Goal: Information Seeking & Learning: Learn about a topic

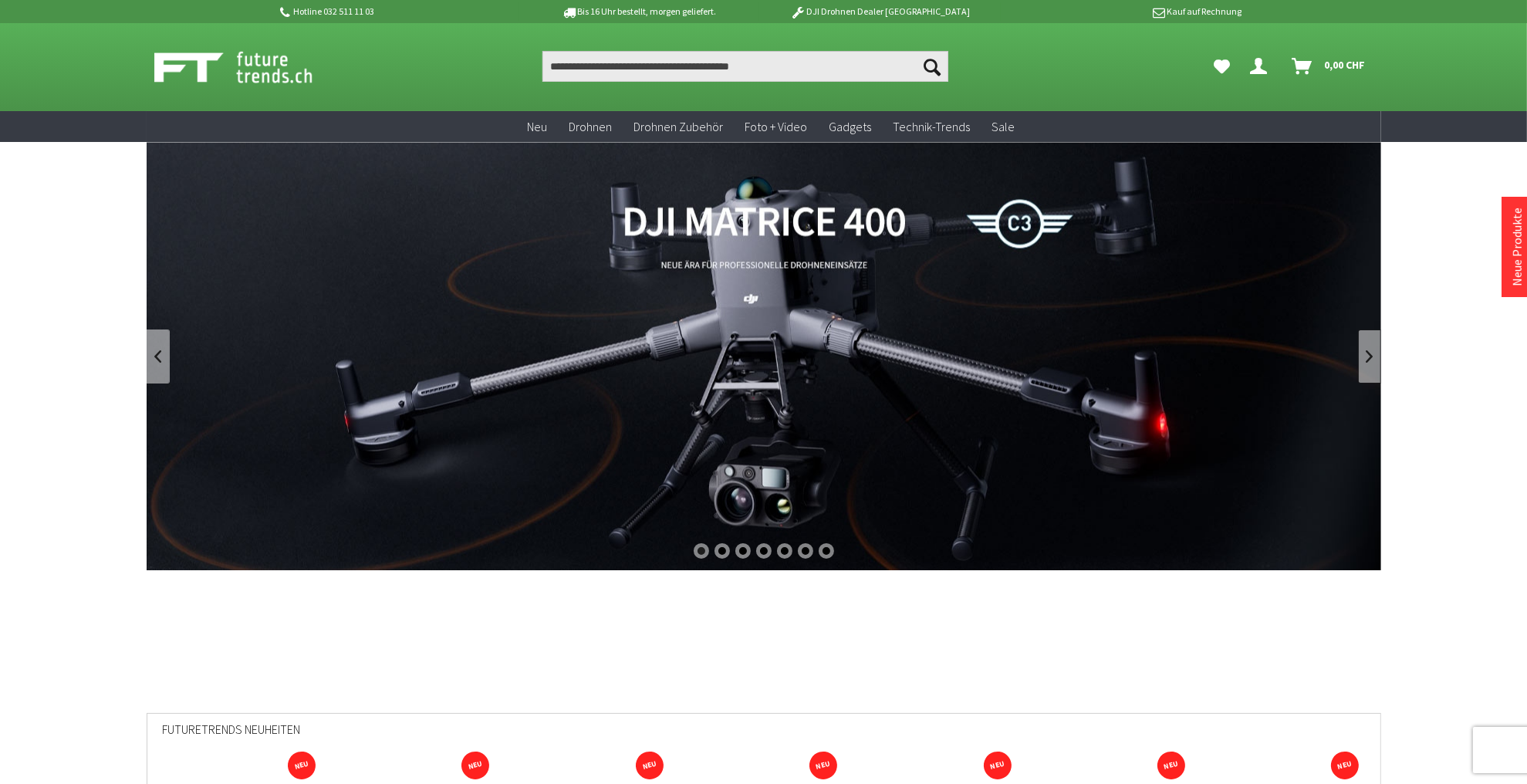
click at [1367, 354] on link at bounding box center [1369, 356] width 23 height 54
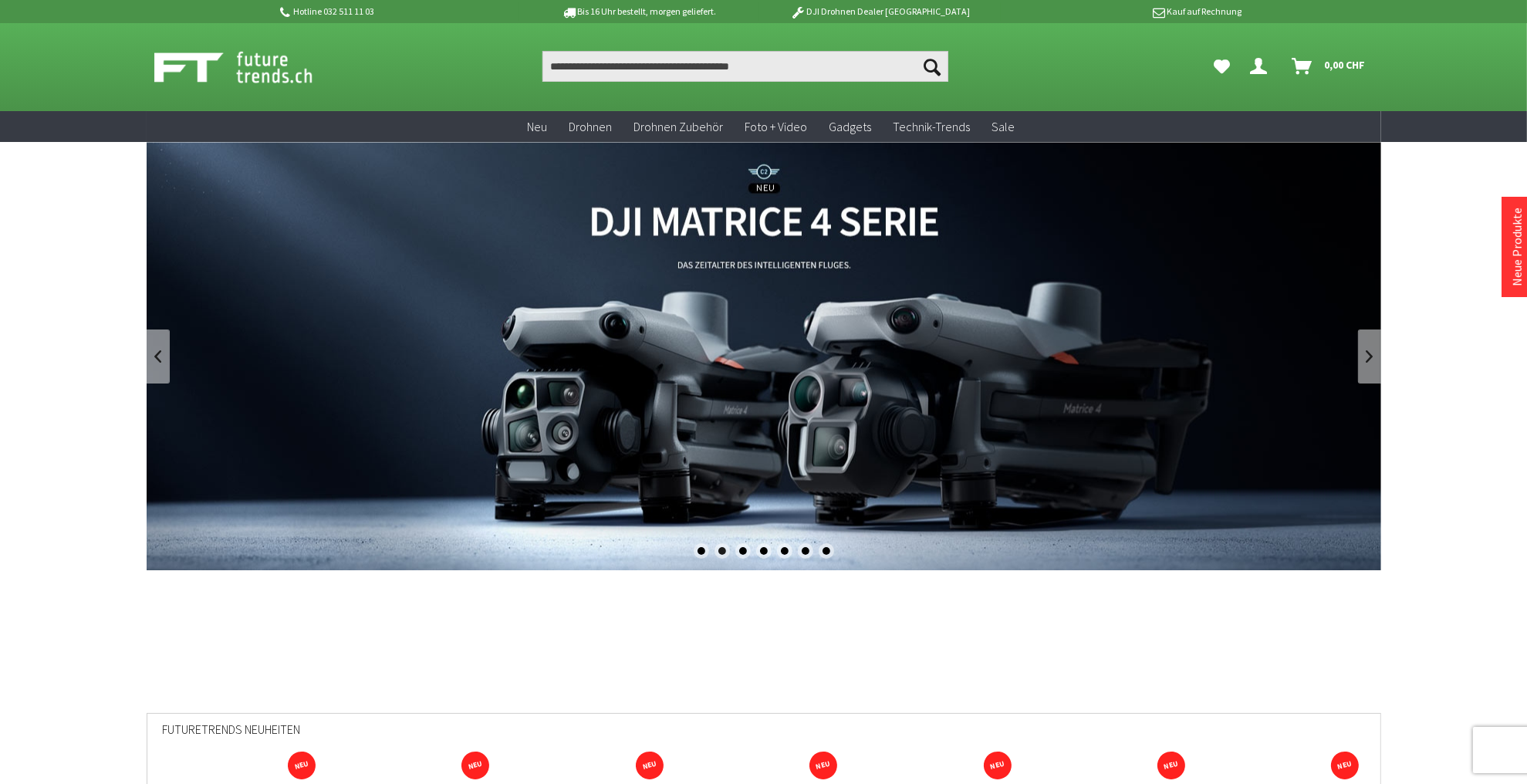
click at [772, 393] on link "DJI Matrice 4 Enterprise Drohnen Serie - M4T und M4E" at bounding box center [763, 355] width 1234 height 428
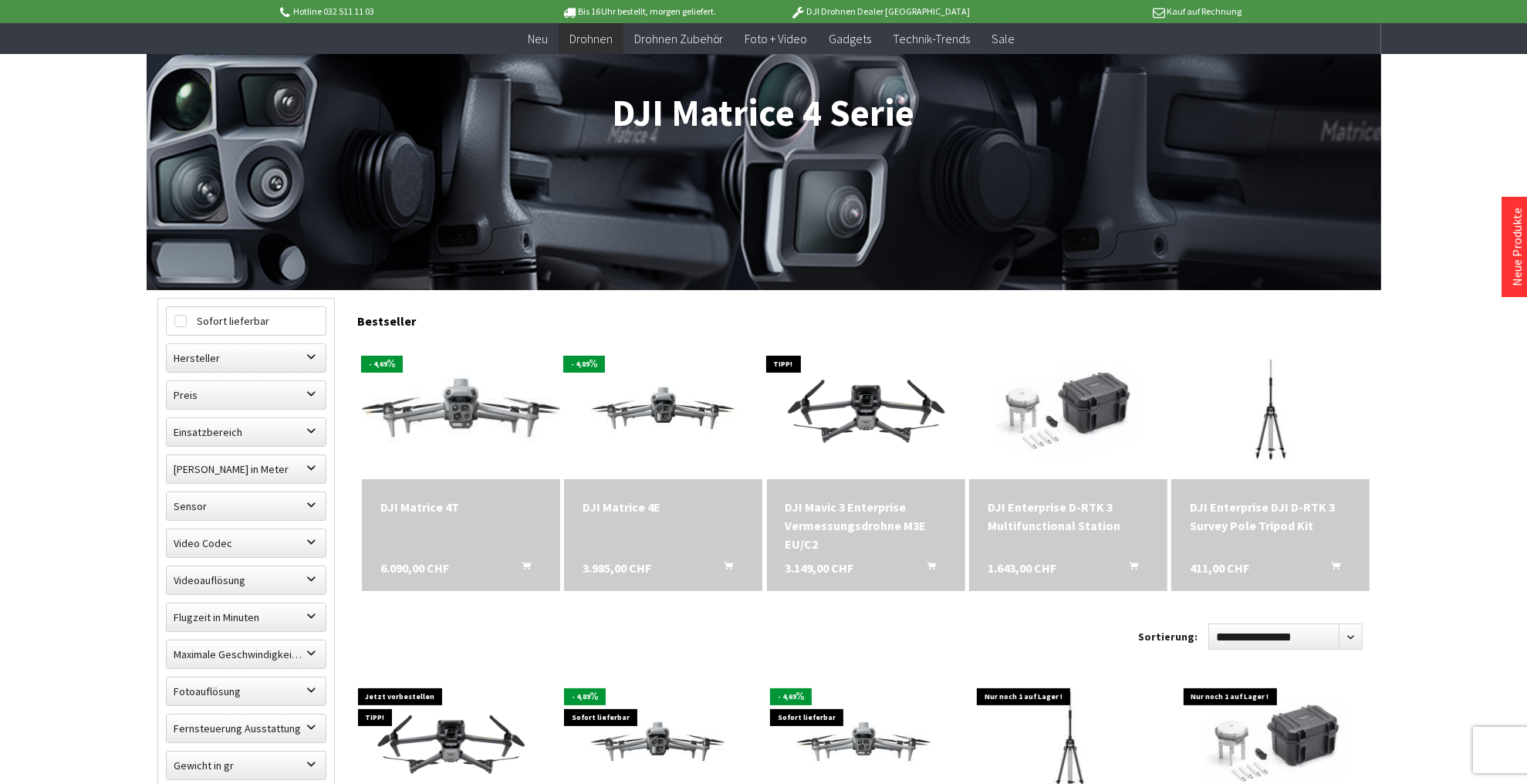
scroll to position [185, 0]
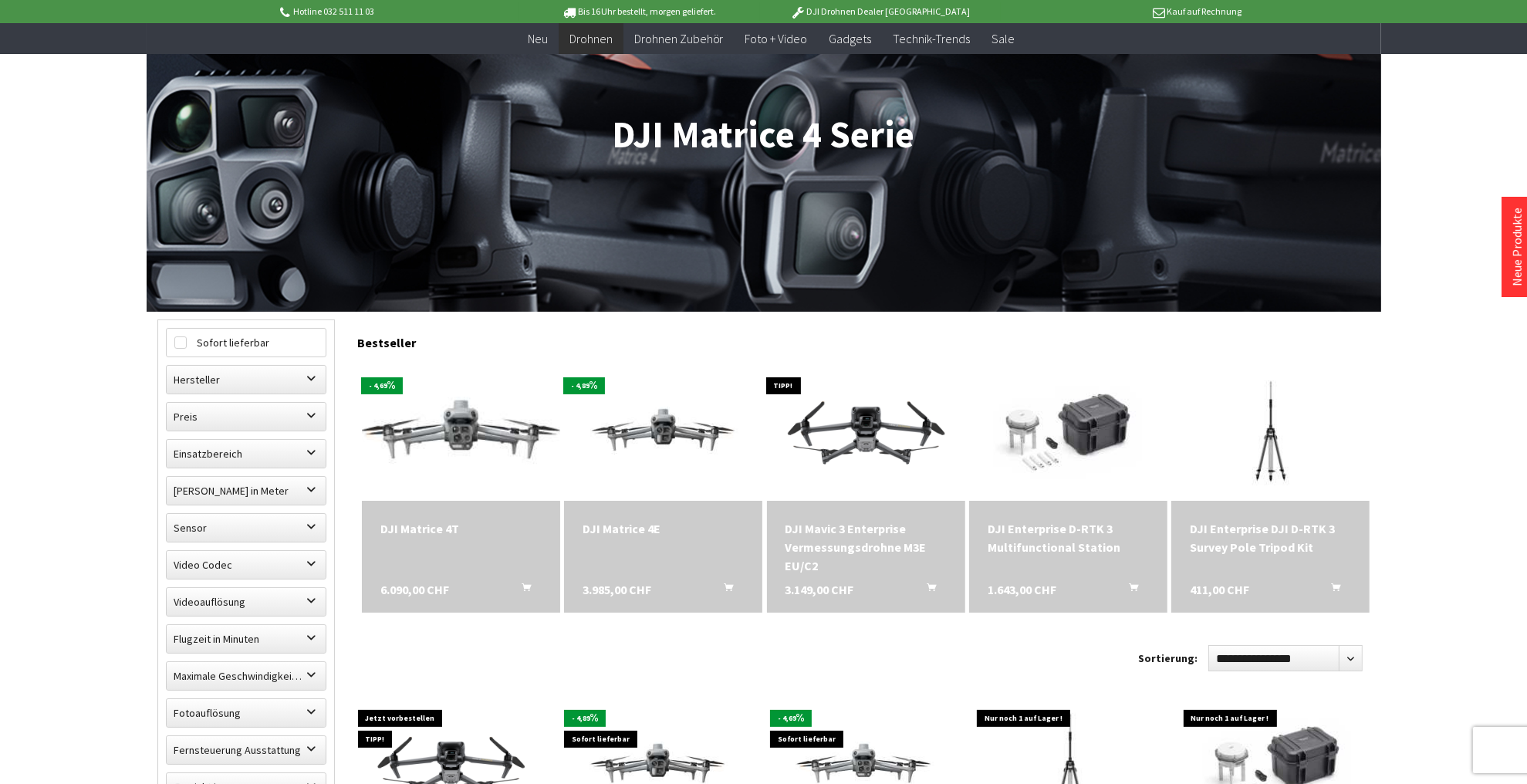
click at [430, 447] on img at bounding box center [461, 431] width 277 height 157
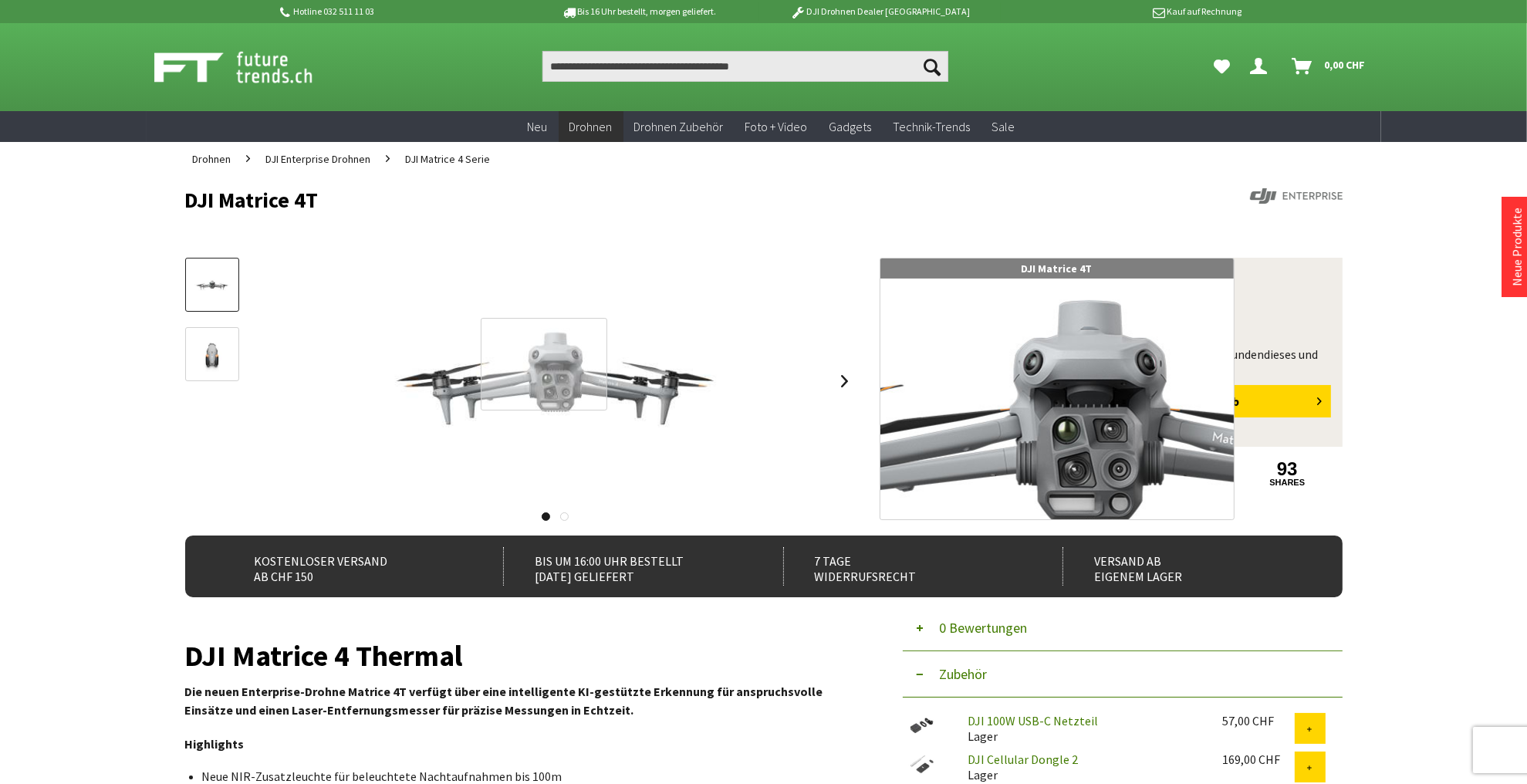
click at [544, 364] on div at bounding box center [543, 364] width 126 height 93
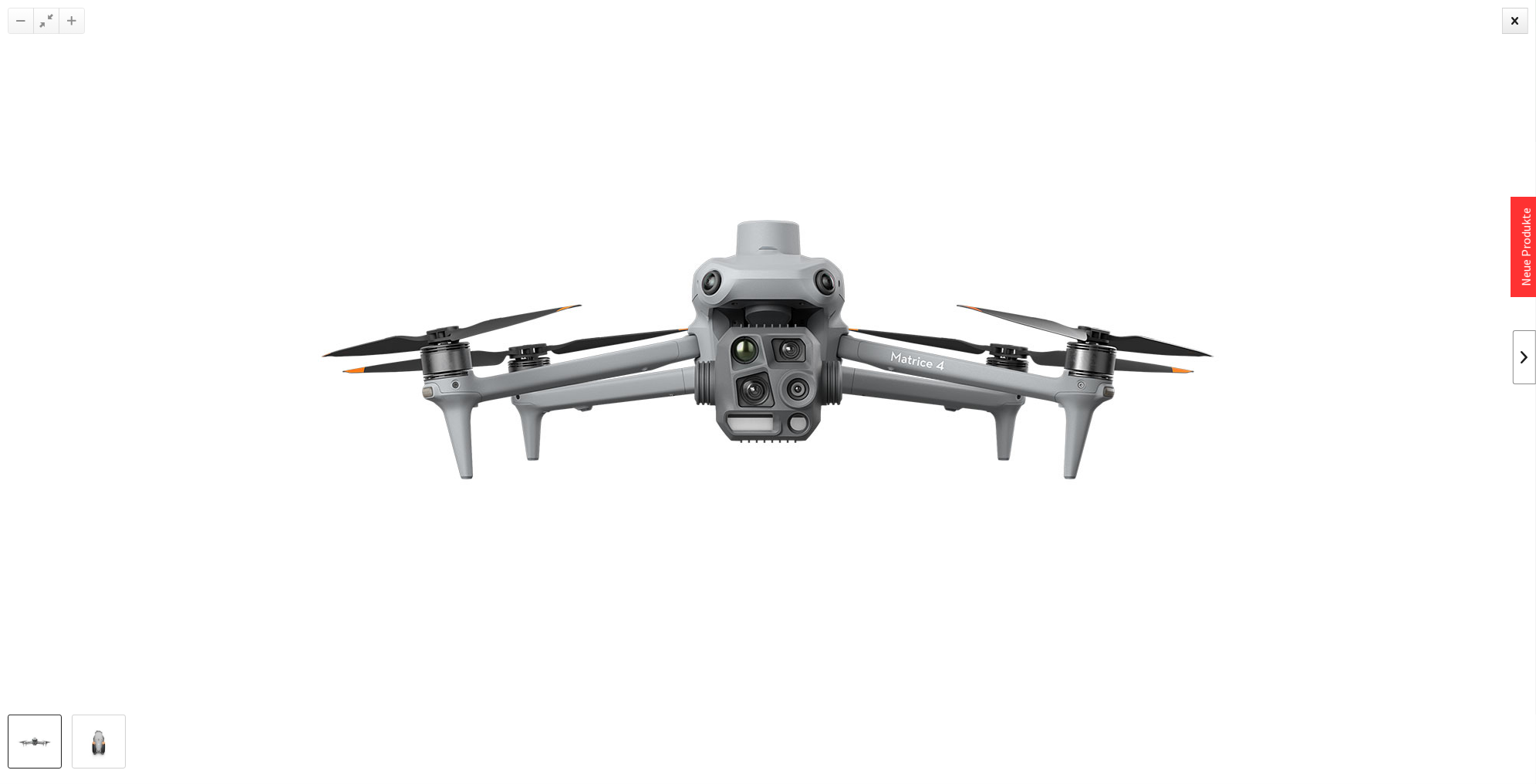
click at [1524, 354] on link at bounding box center [1524, 357] width 23 height 54
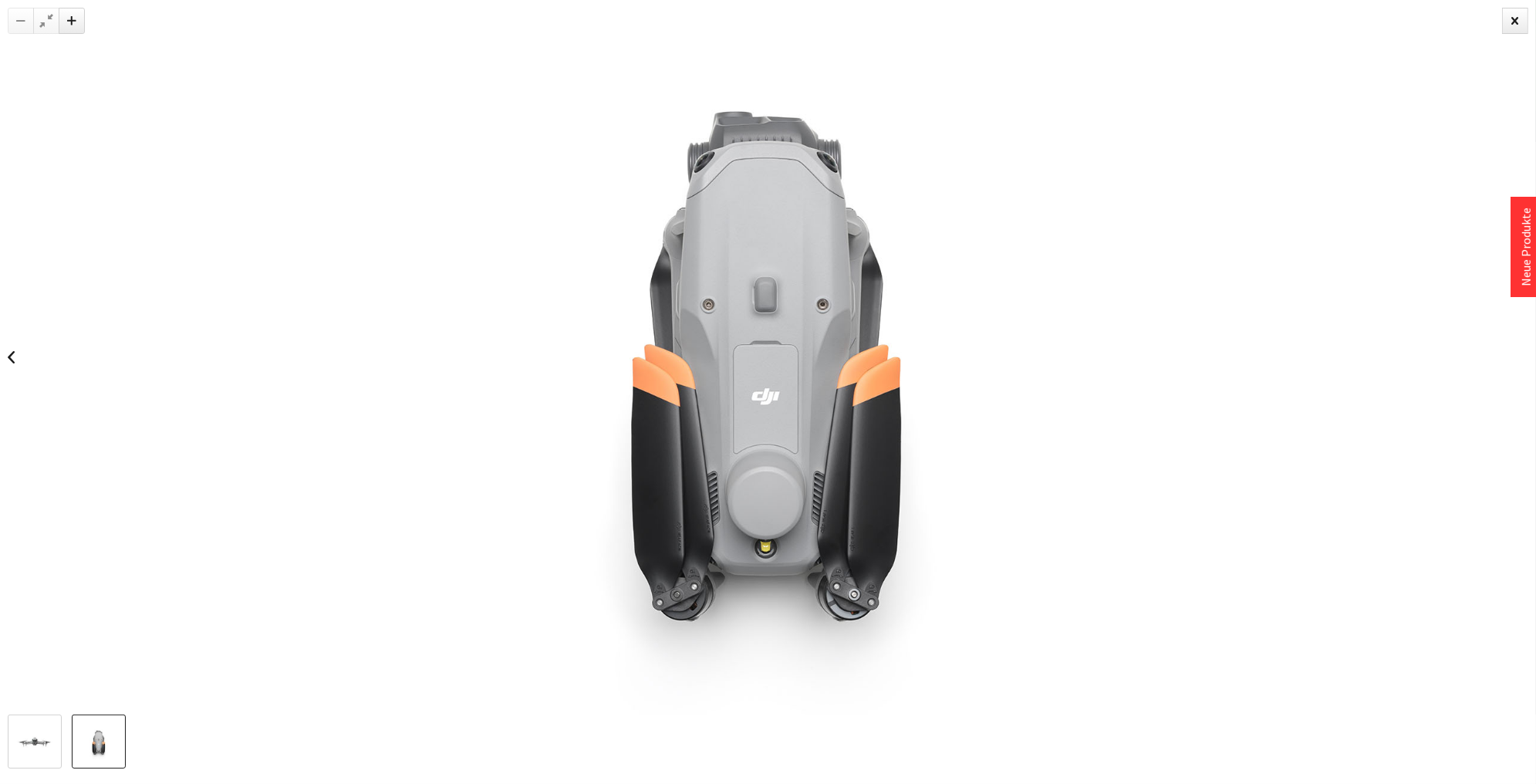
click at [1524, 354] on div at bounding box center [768, 357] width 1536 height 715
click at [1509, 17] on div at bounding box center [1515, 20] width 26 height 26
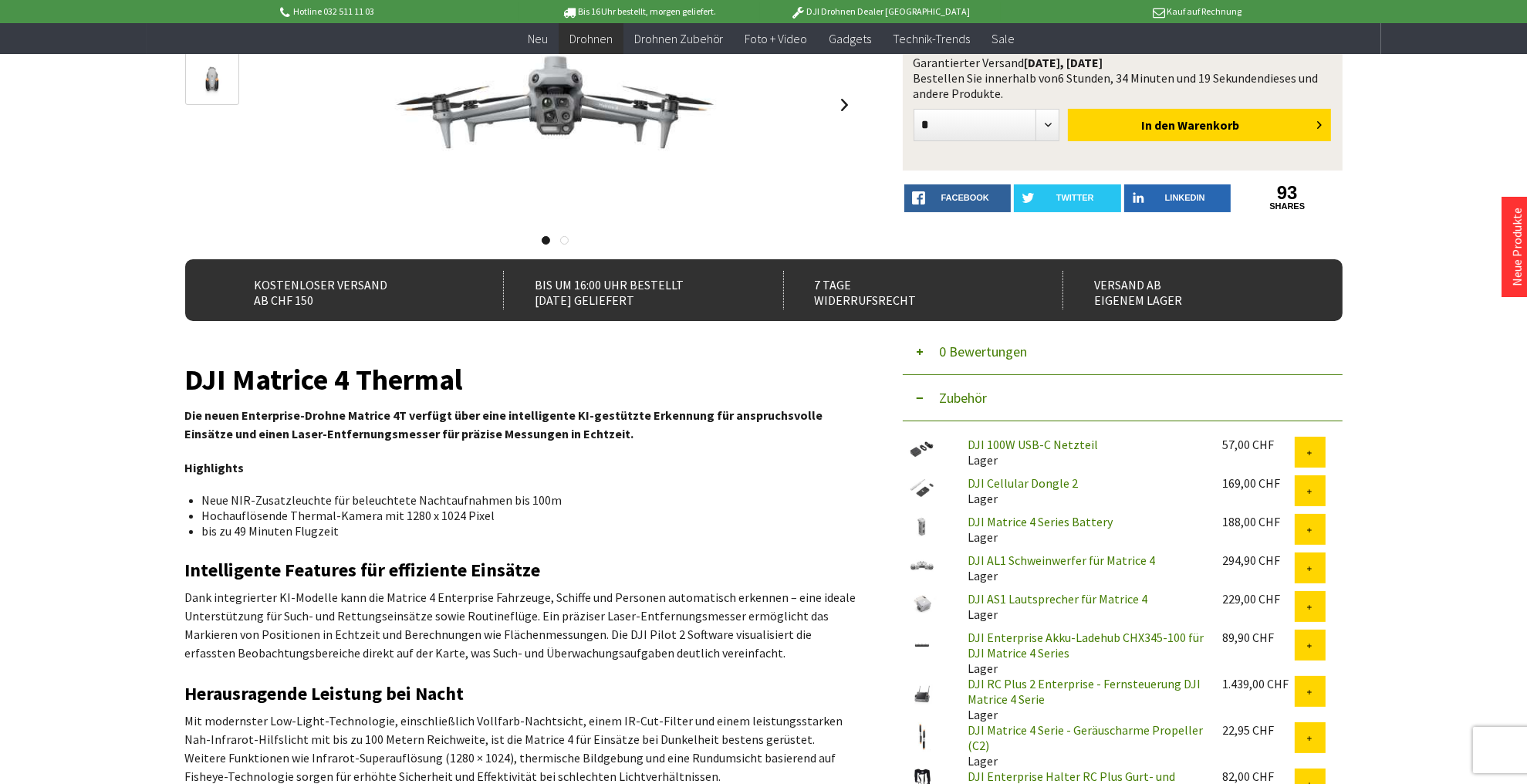
scroll to position [247, 0]
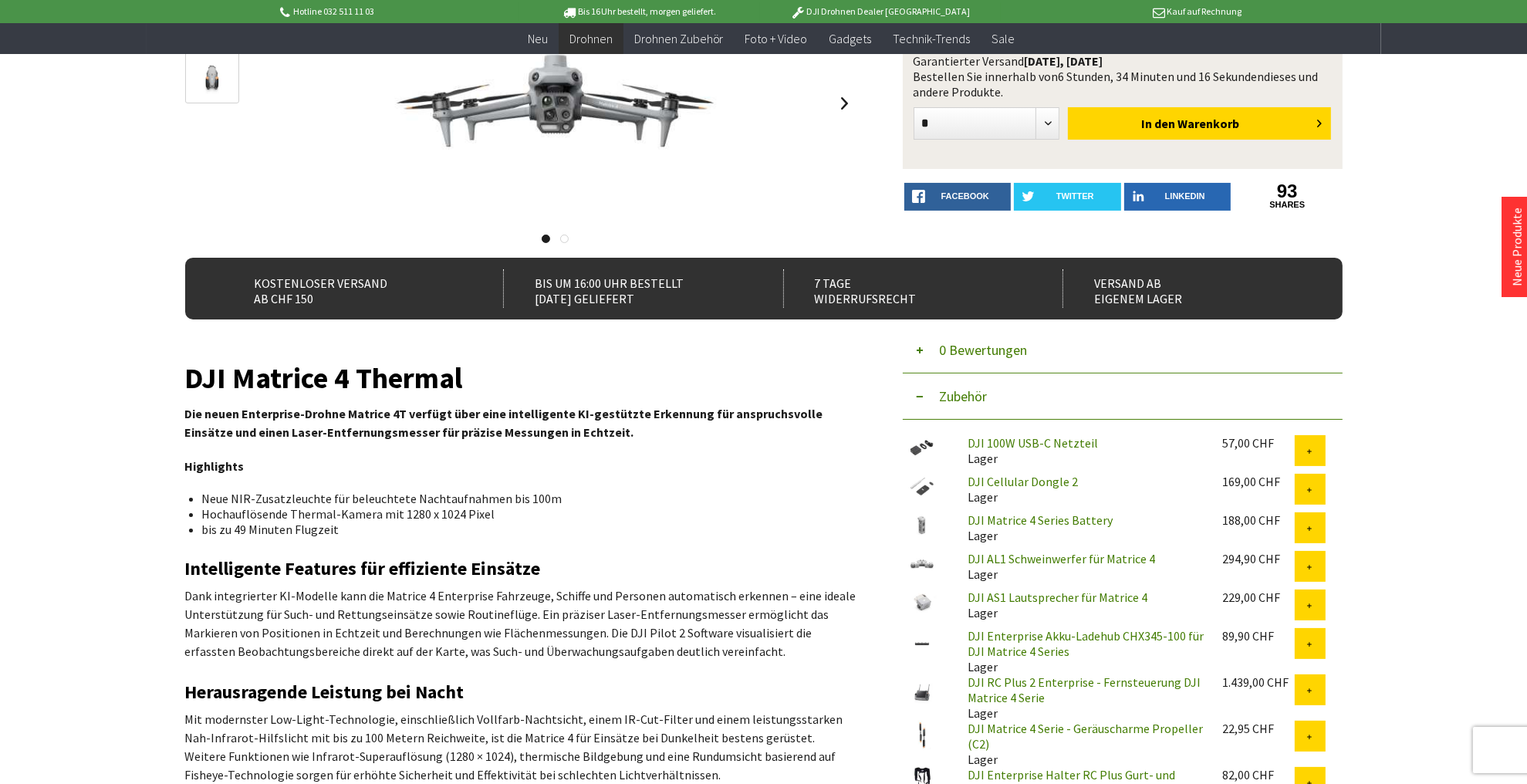
click at [922, 351] on button "0 Bewertungen" at bounding box center [1122, 351] width 439 height 46
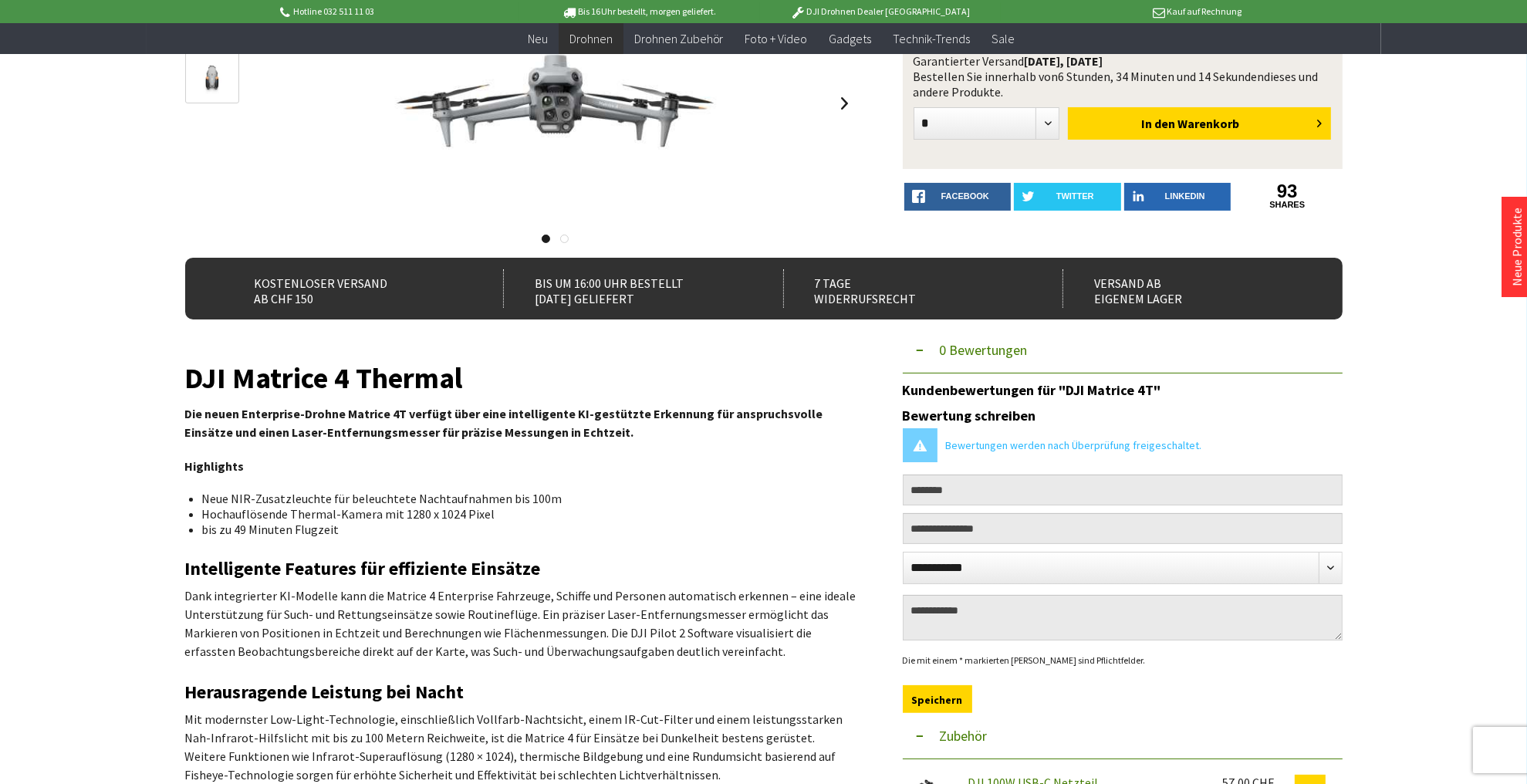
click at [916, 349] on button "0 Bewertungen" at bounding box center [1122, 351] width 439 height 46
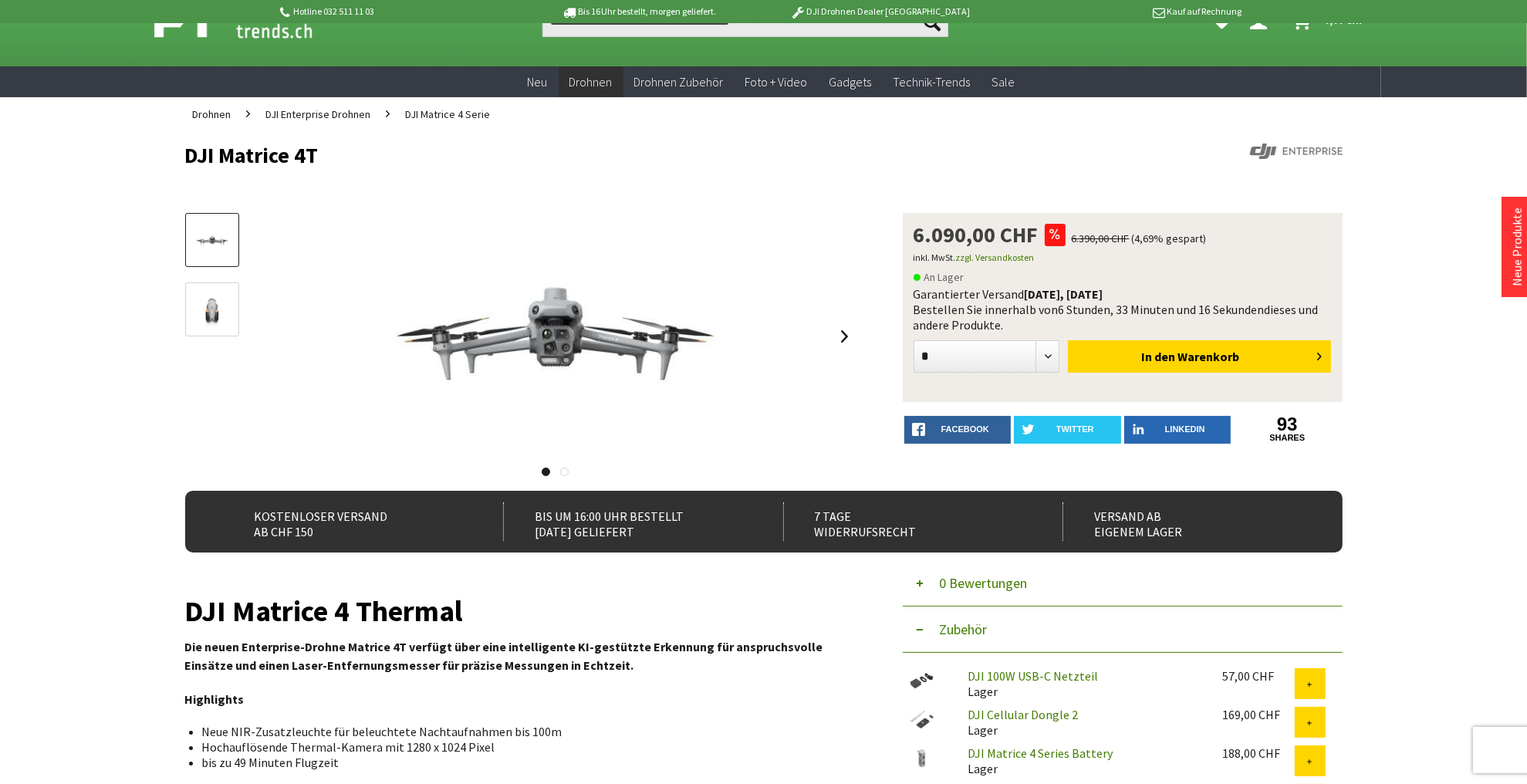
scroll to position [0, 0]
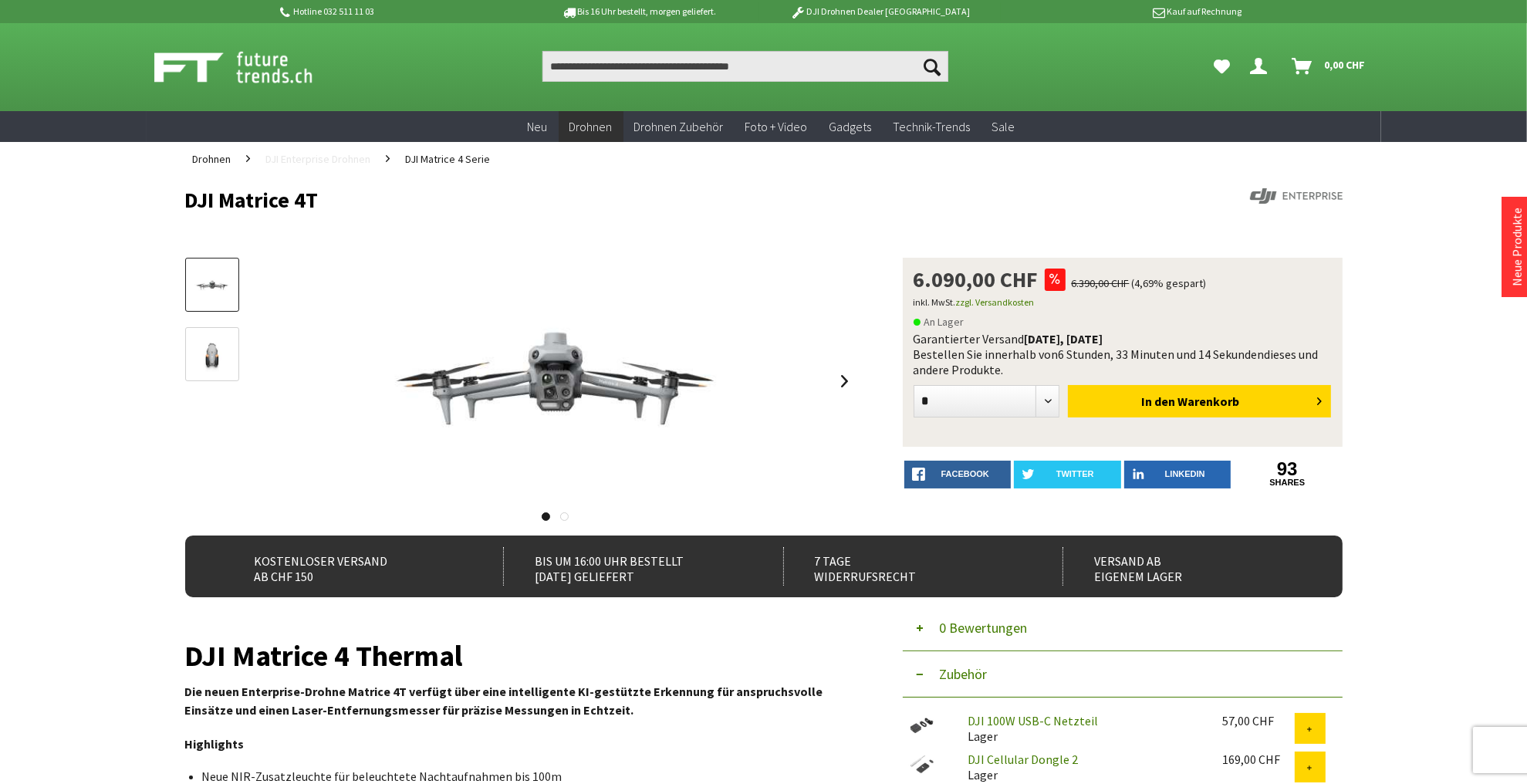
click at [360, 159] on span "DJI Enterprise Drohnen" at bounding box center [318, 159] width 105 height 13
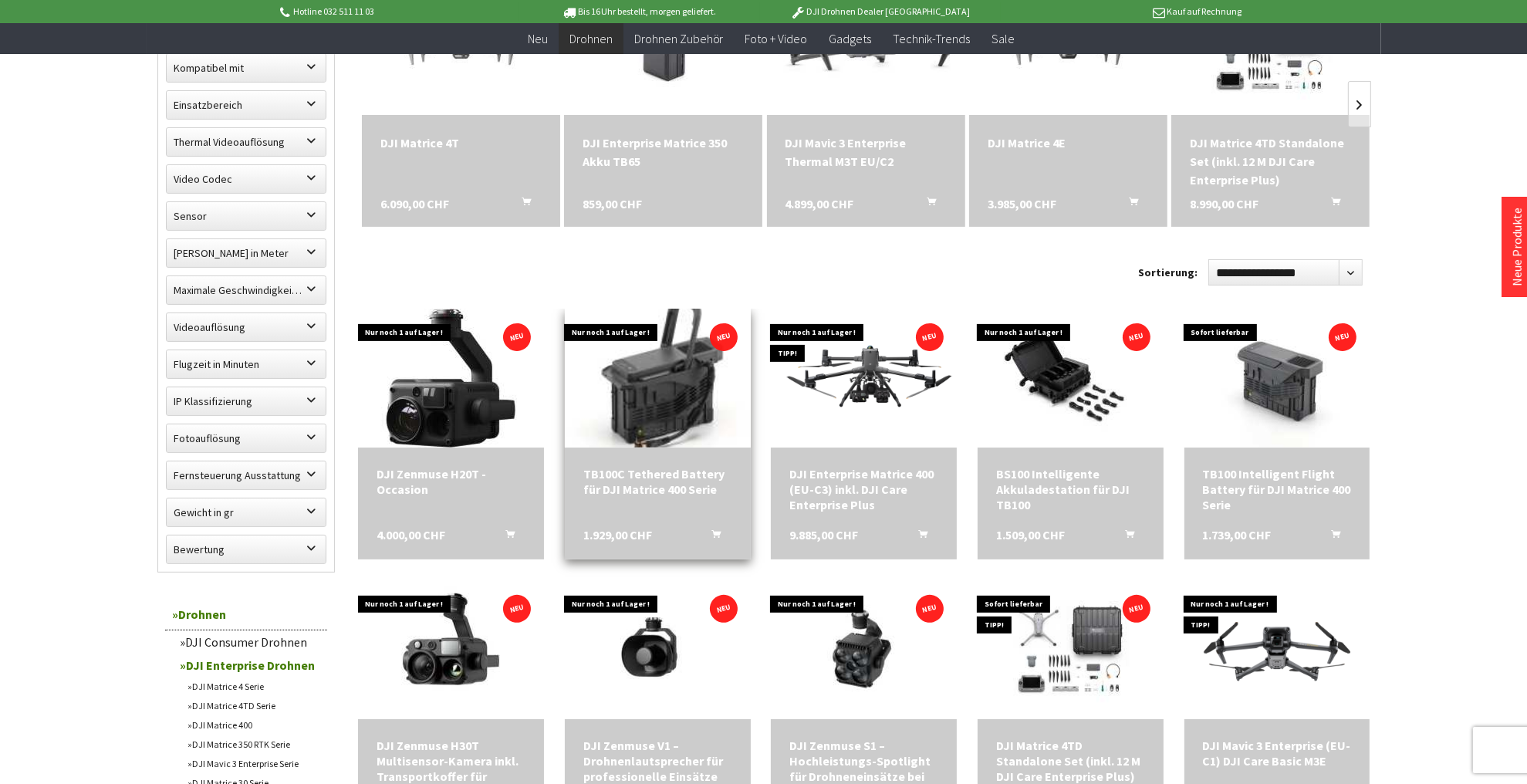
scroll to position [617, 0]
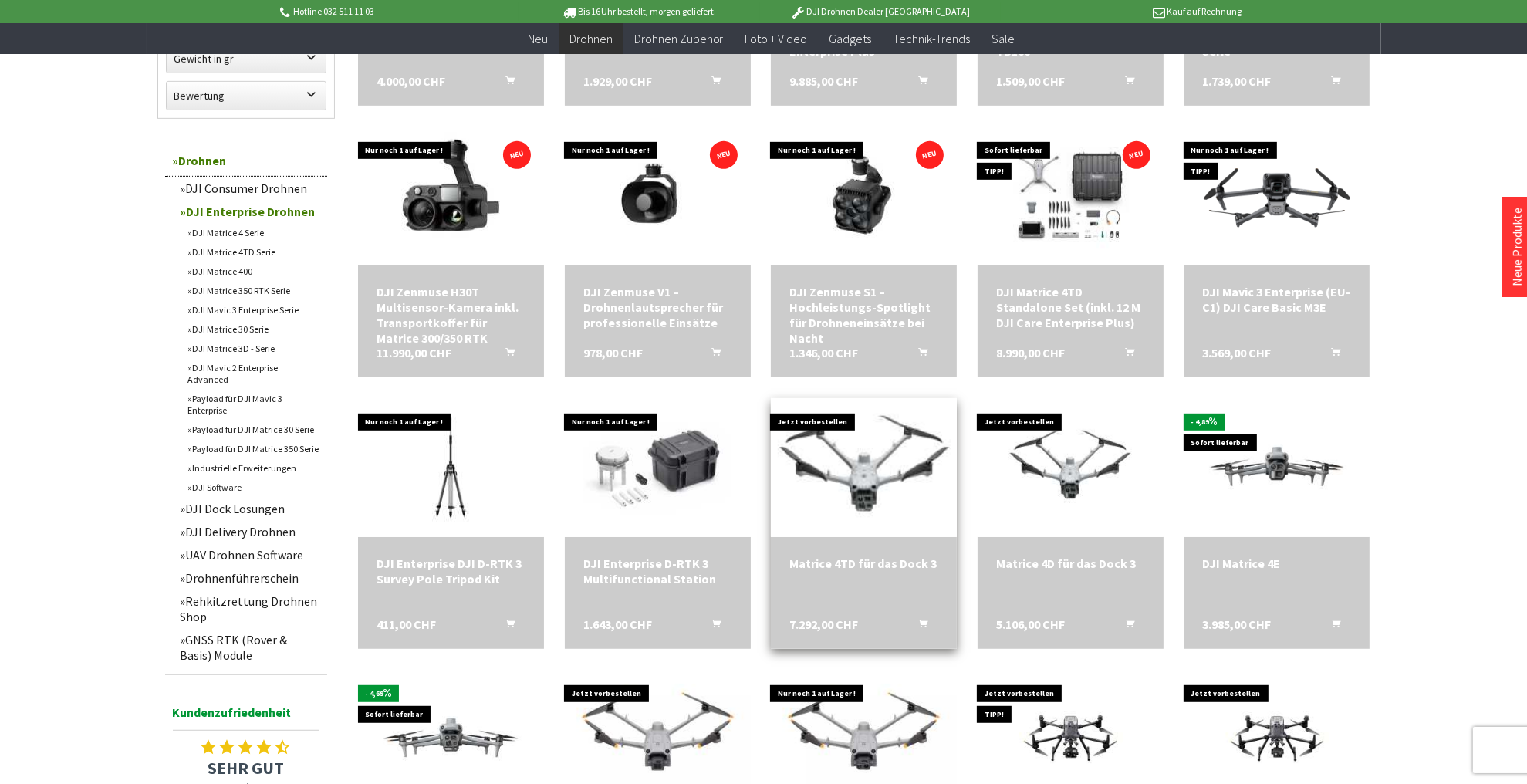
scroll to position [1111, 0]
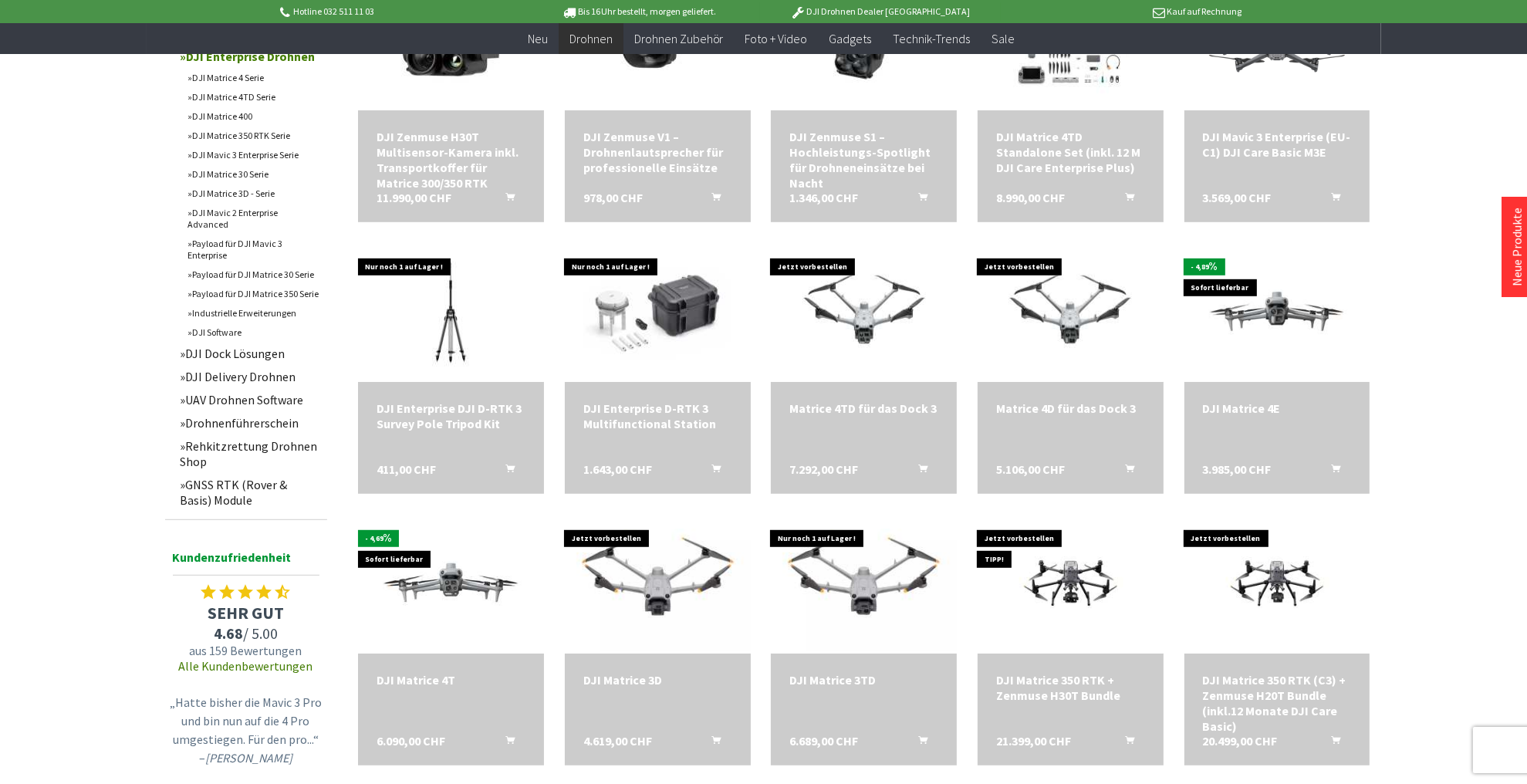
scroll to position [1295, 0]
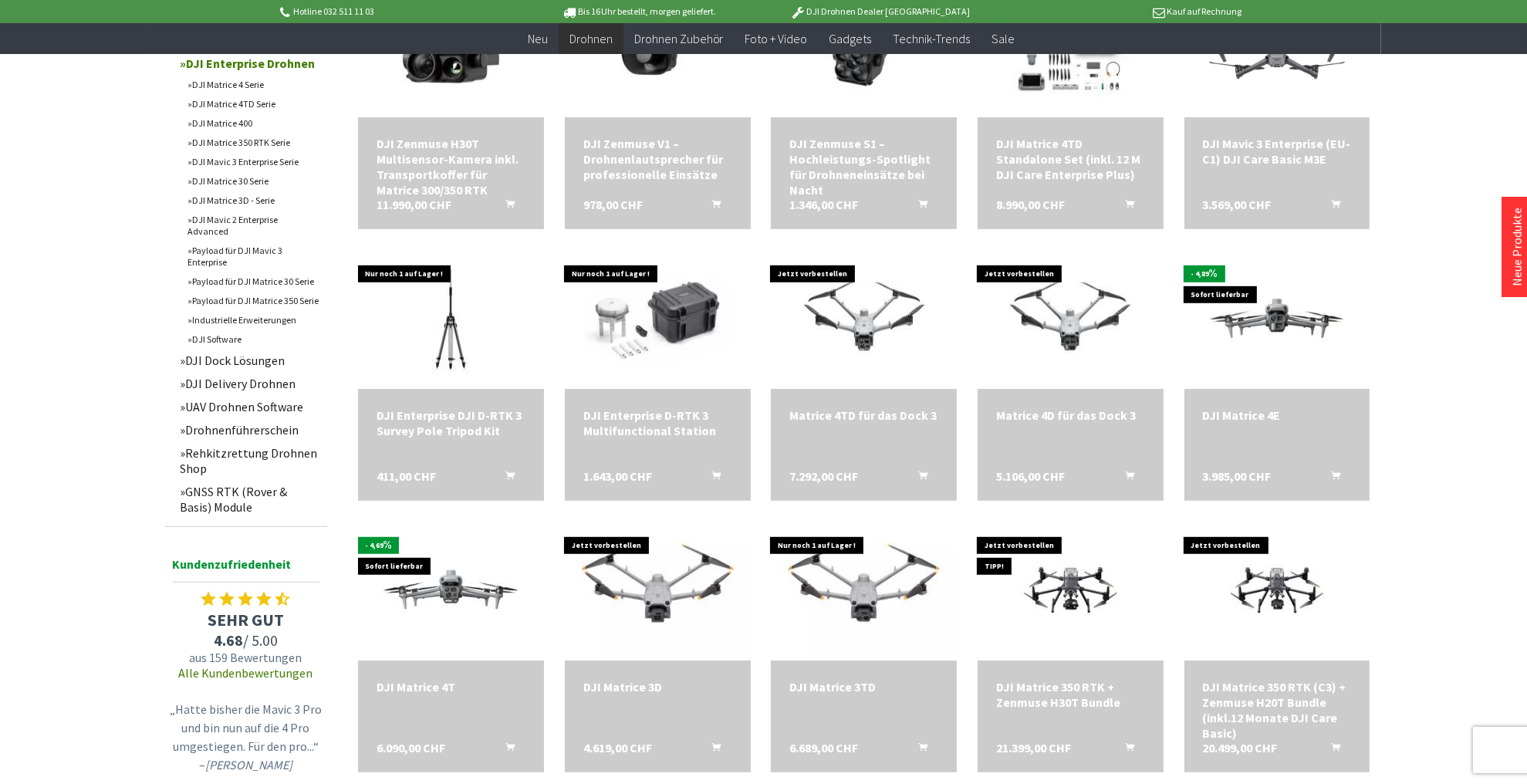
scroll to position [1111, 0]
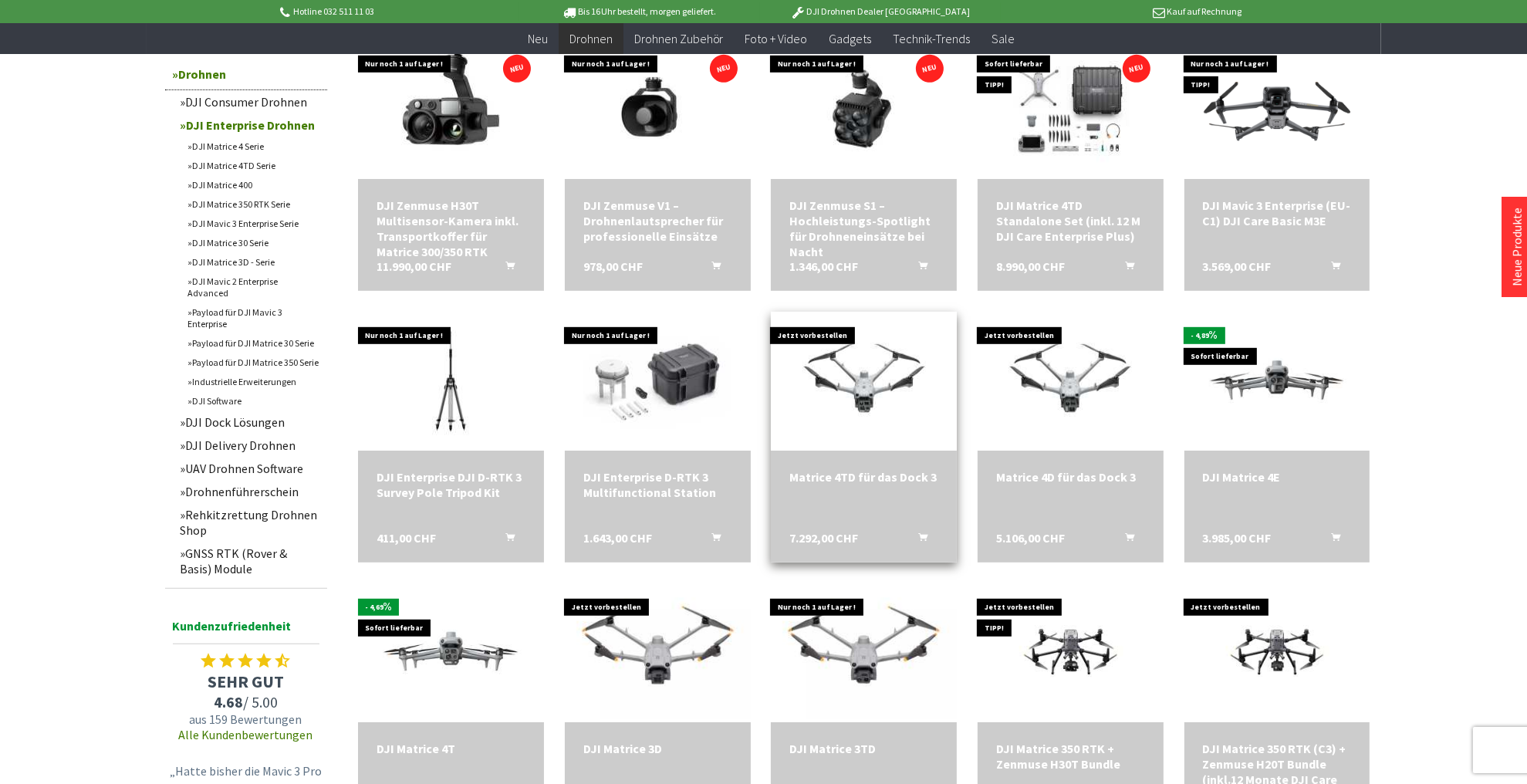
click at [866, 476] on div "Matrice 4TD für das Dock 3" at bounding box center [863, 477] width 149 height 15
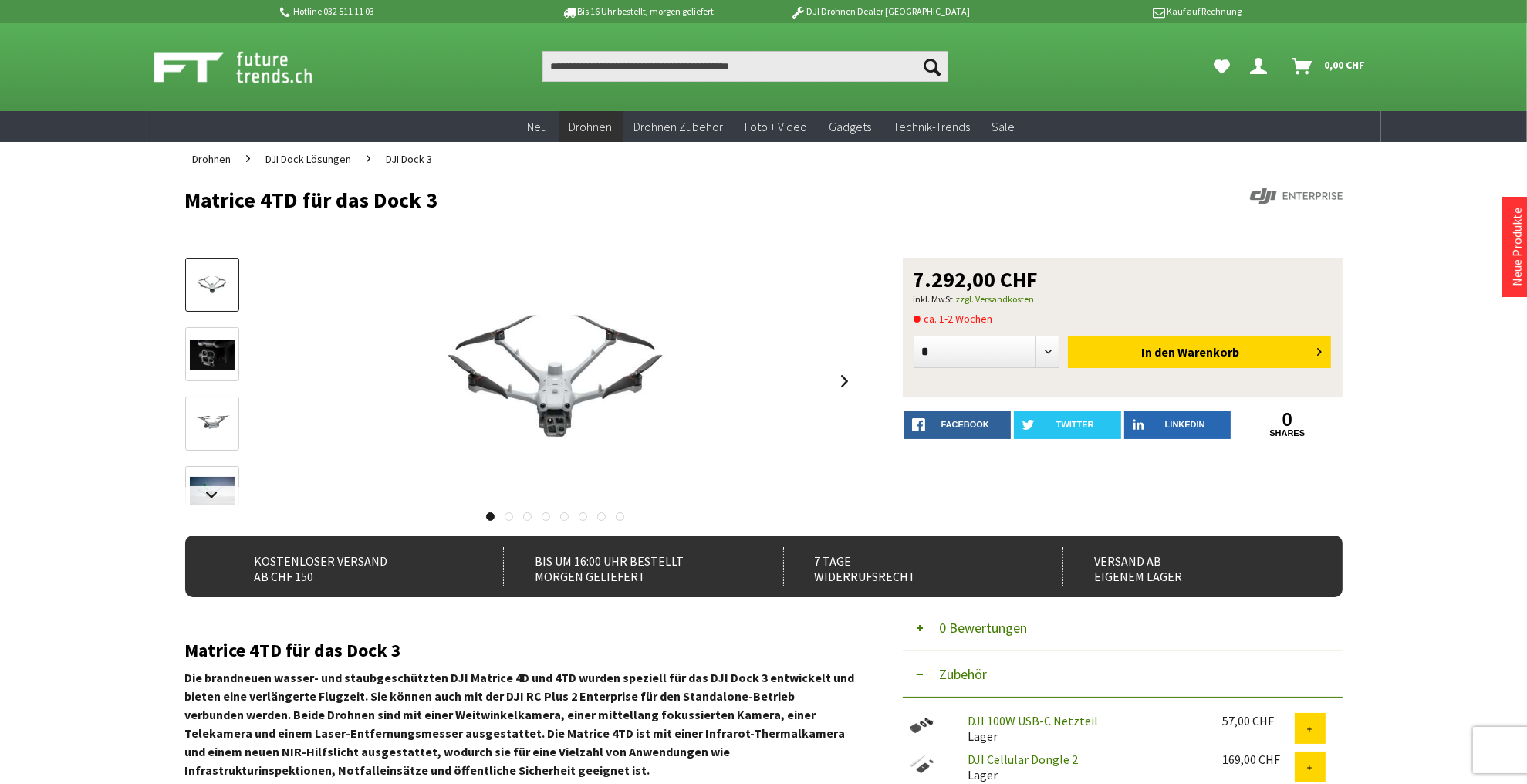
click at [203, 422] on img at bounding box center [212, 424] width 44 height 44
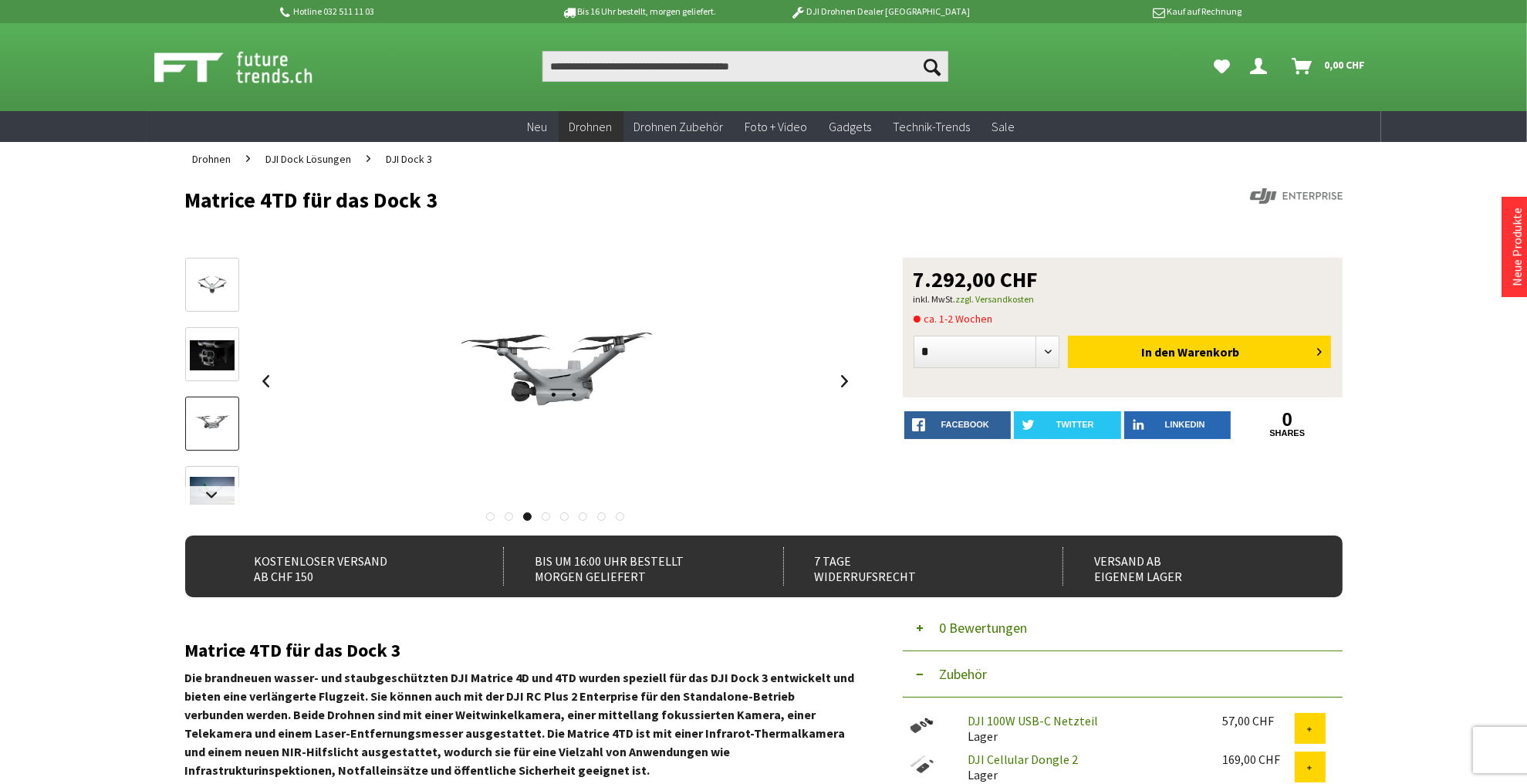
click at [199, 470] on link at bounding box center [212, 493] width 54 height 54
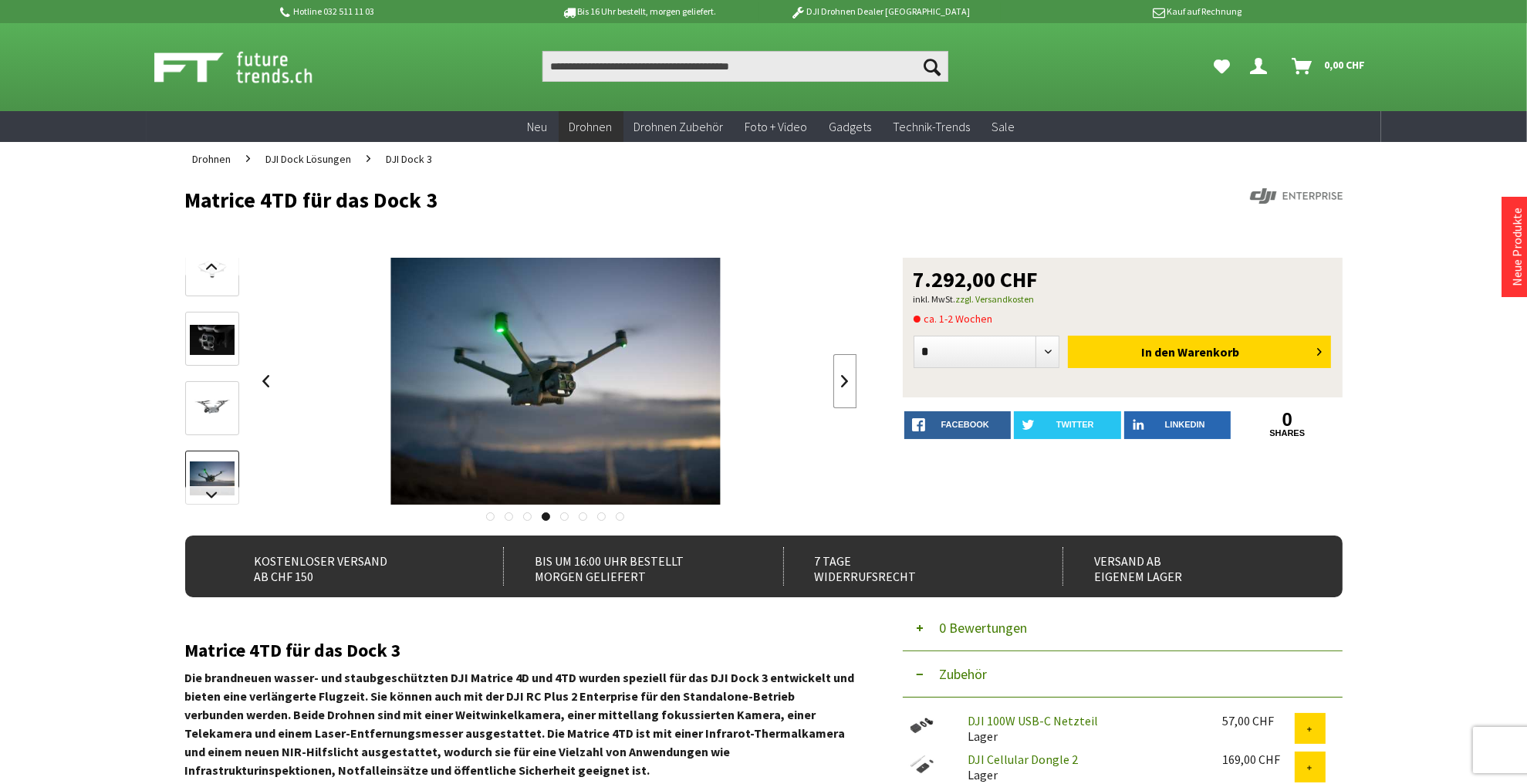
click at [846, 385] on link at bounding box center [845, 381] width 23 height 54
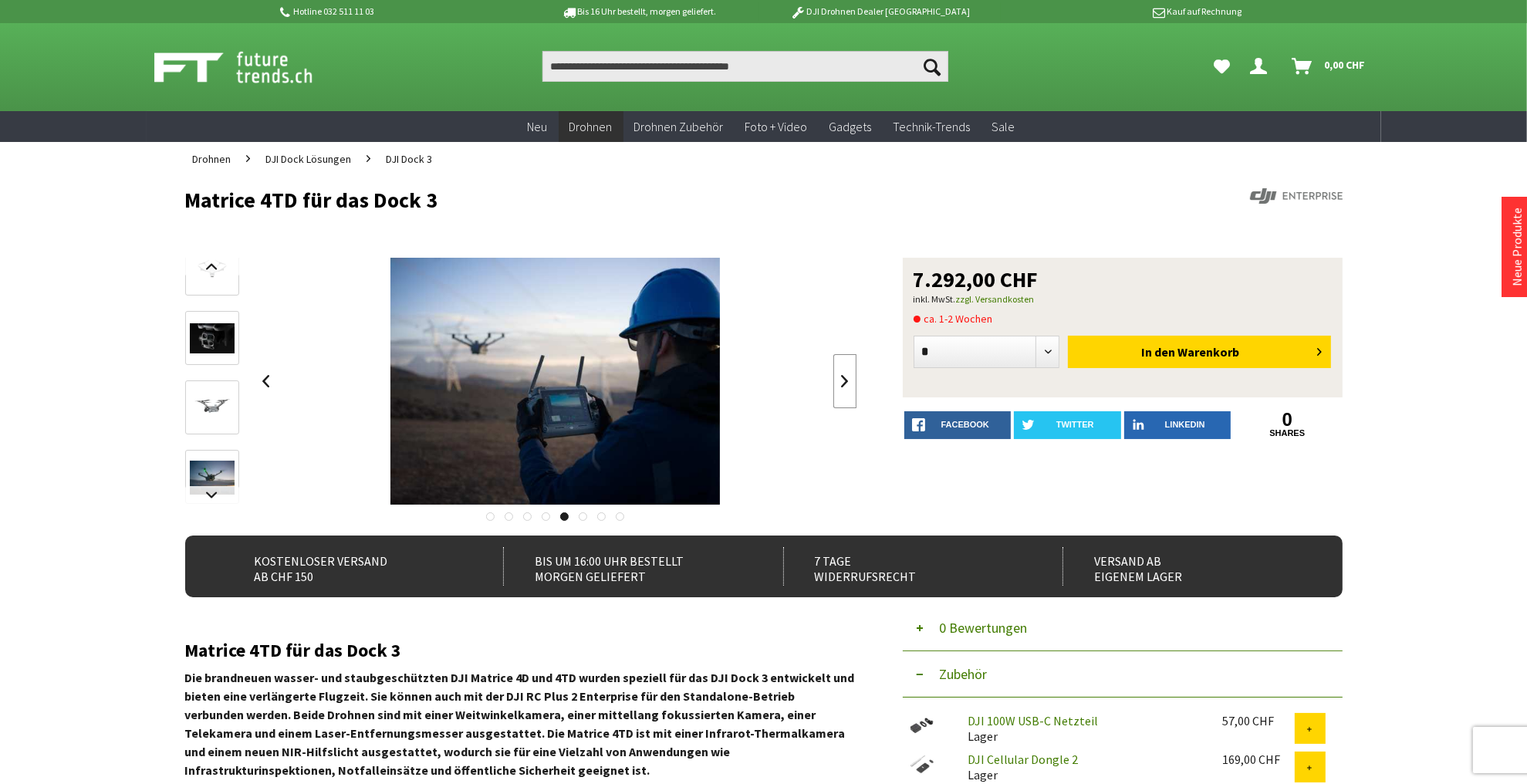
click at [846, 385] on link at bounding box center [845, 381] width 23 height 54
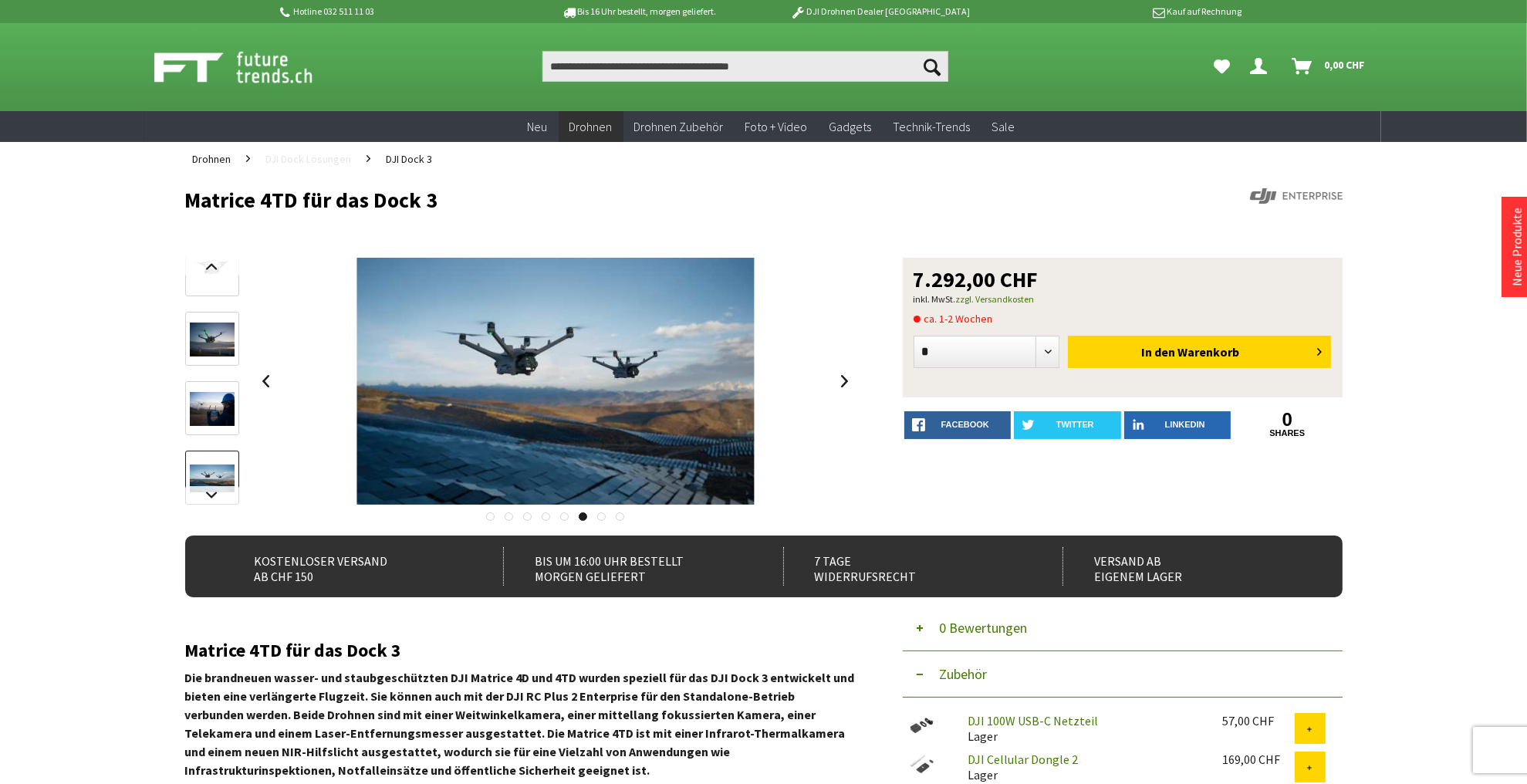
click at [330, 161] on span "DJI Dock Lösungen" at bounding box center [308, 159] width 86 height 13
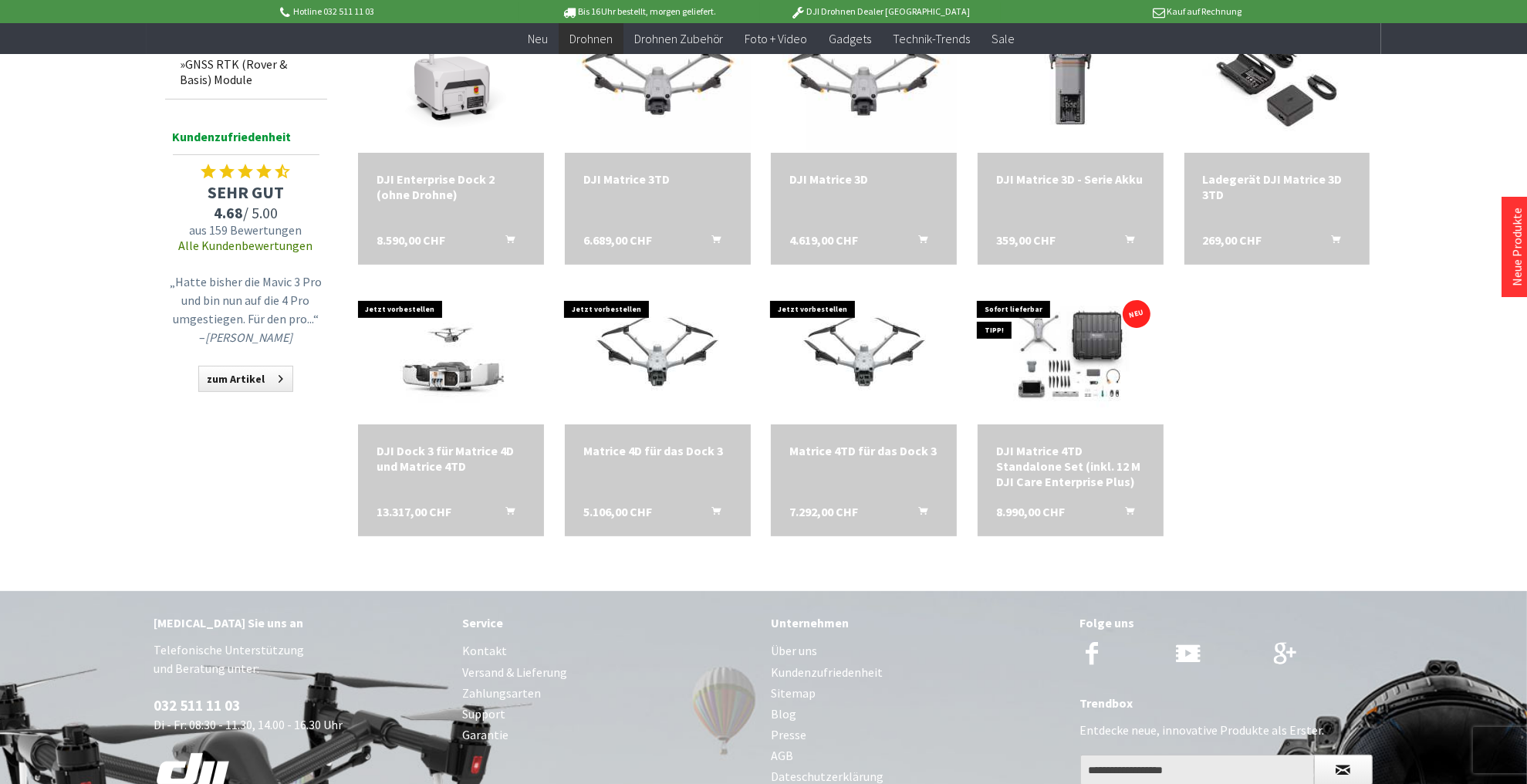
scroll to position [556, 0]
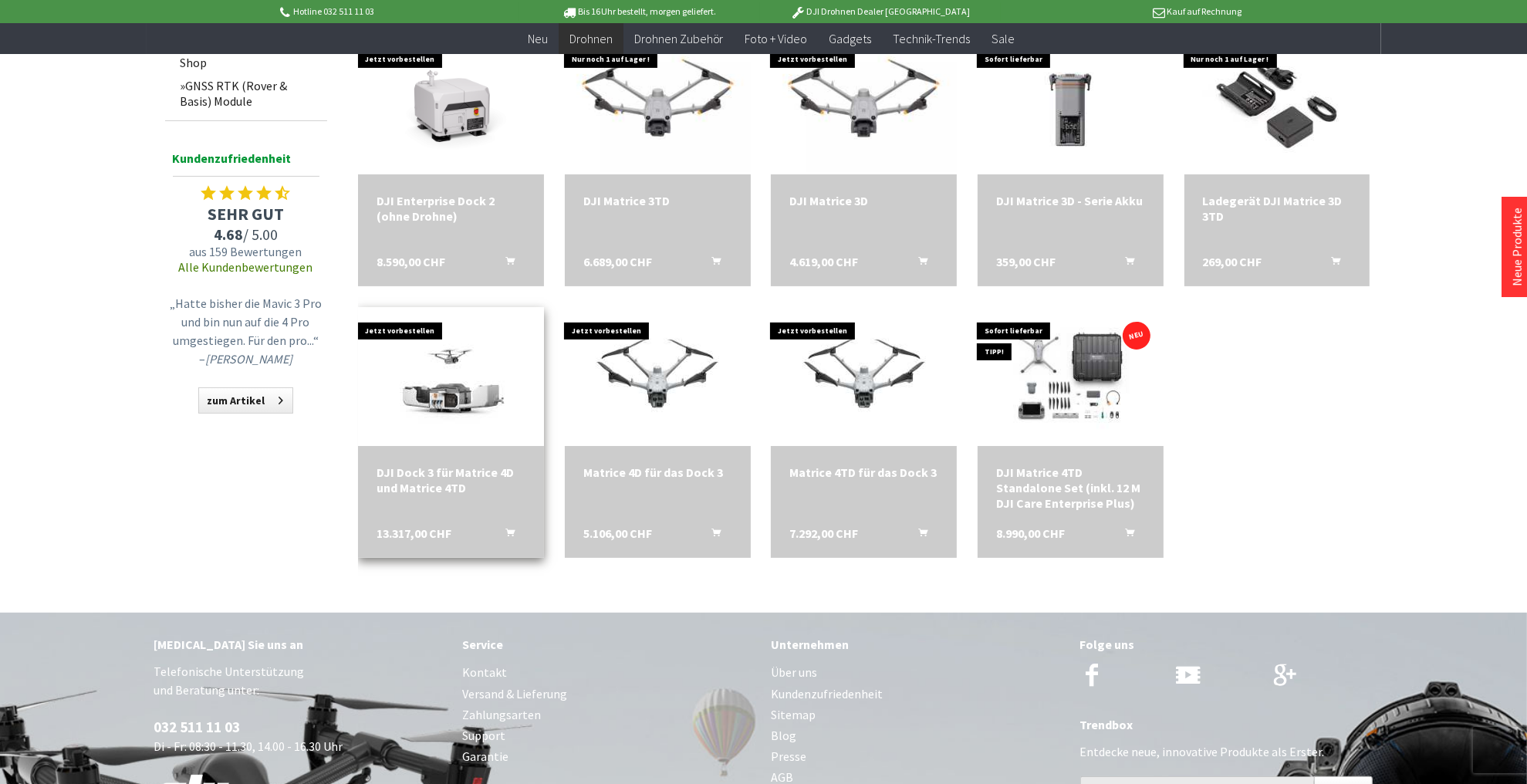
click at [430, 481] on div "DJI Dock 3 für Matrice 4D und Matrice 4TD" at bounding box center [451, 480] width 149 height 31
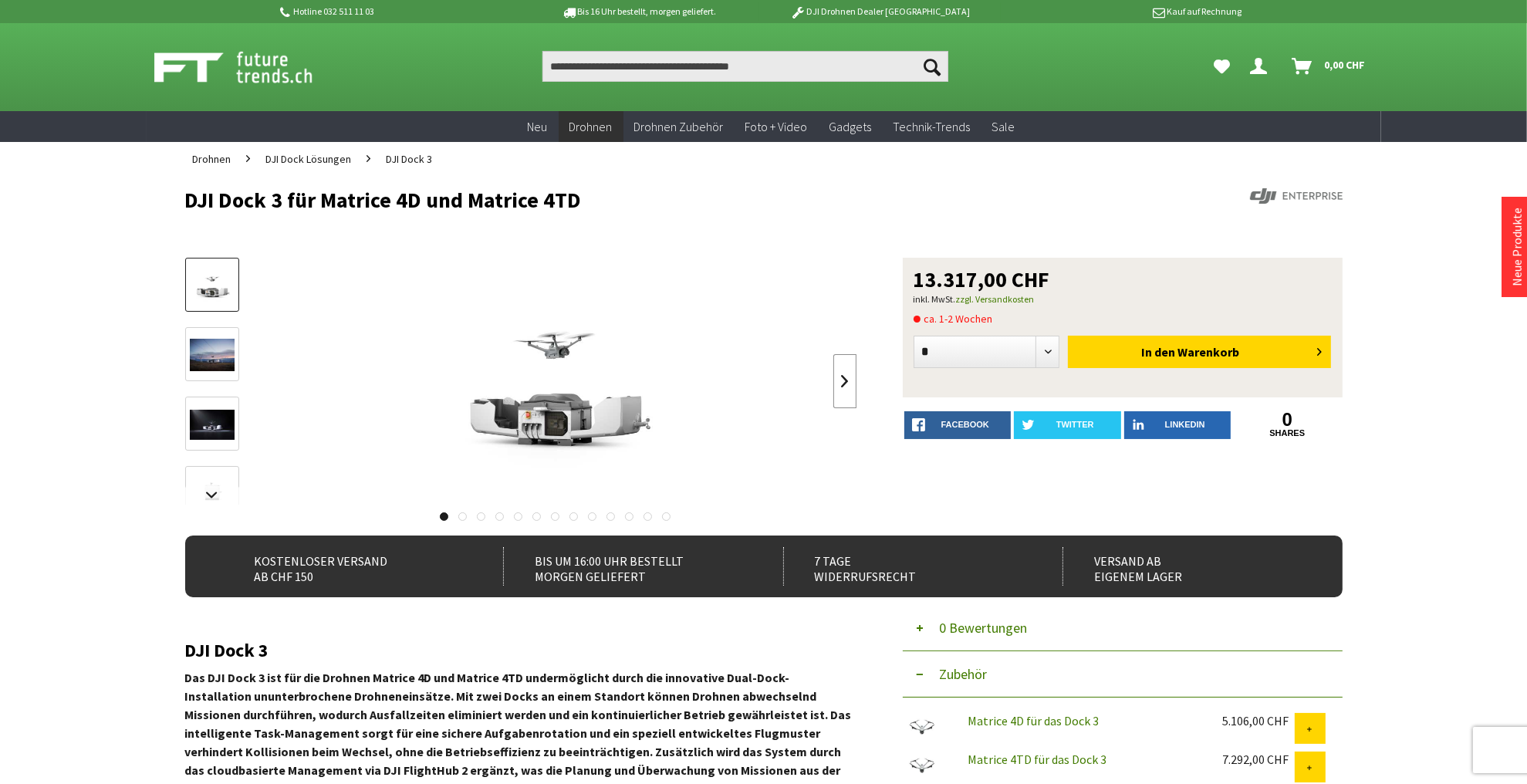
click at [852, 379] on link at bounding box center [845, 381] width 23 height 54
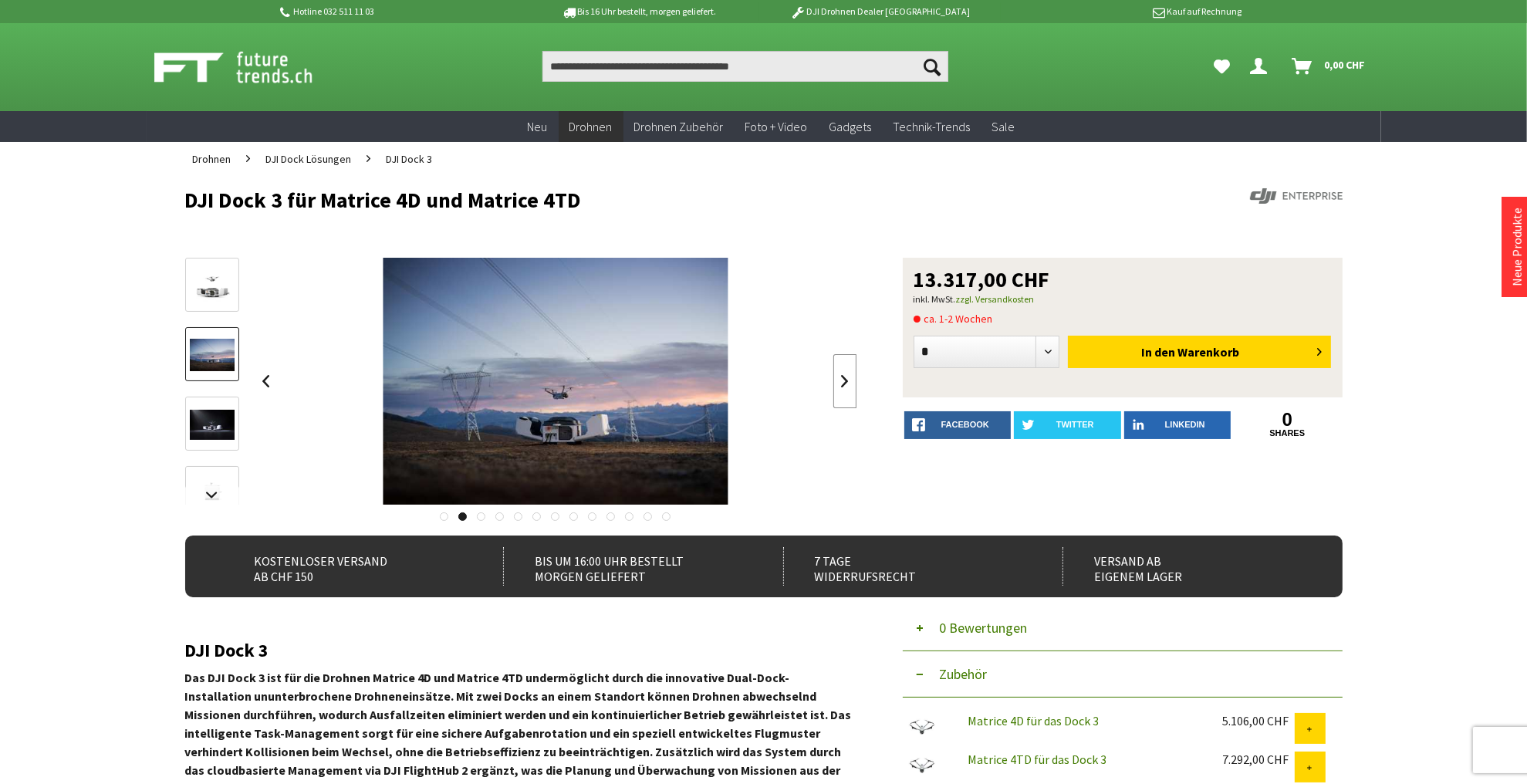
click at [852, 379] on link at bounding box center [845, 381] width 23 height 54
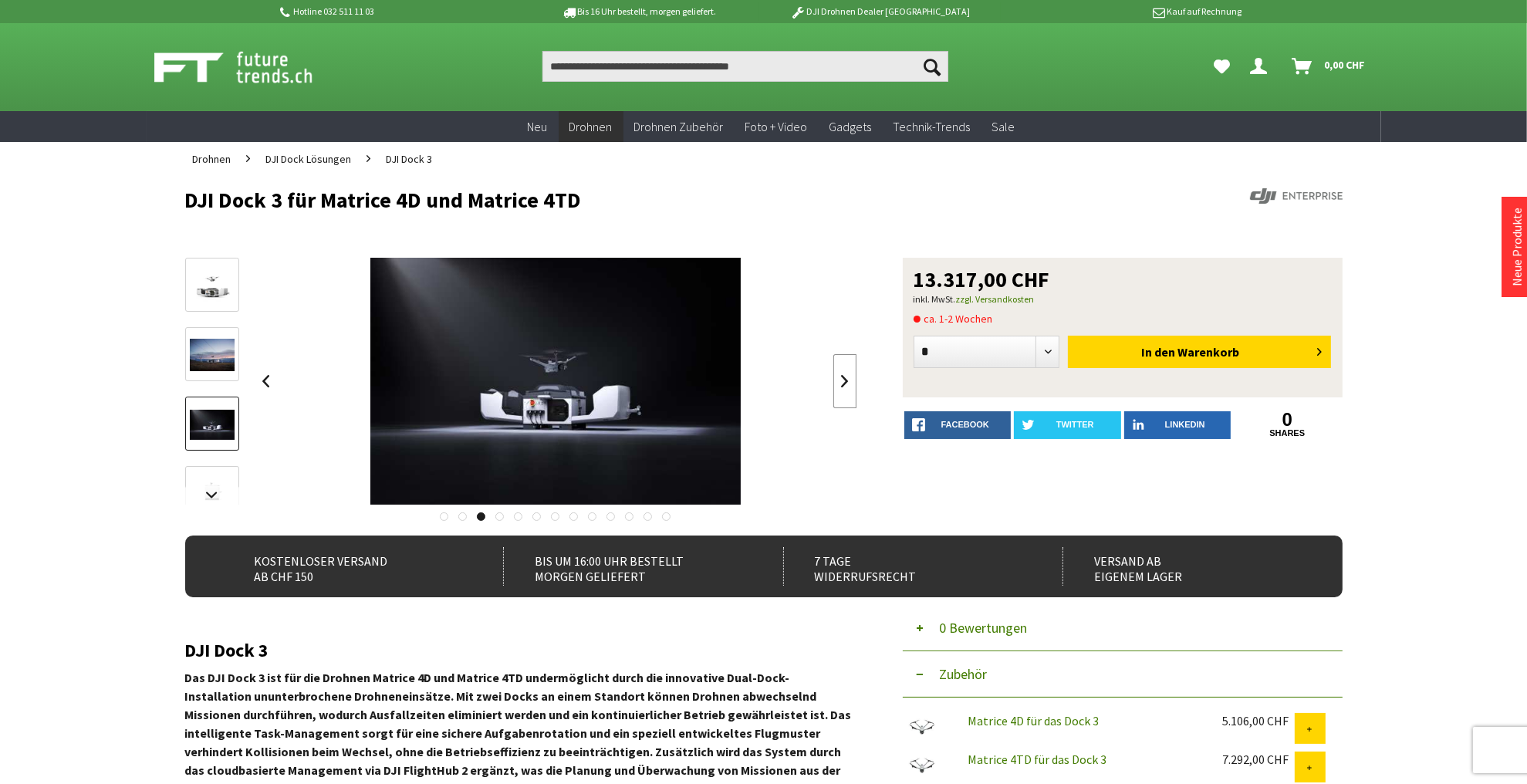
click at [852, 379] on link at bounding box center [845, 381] width 23 height 54
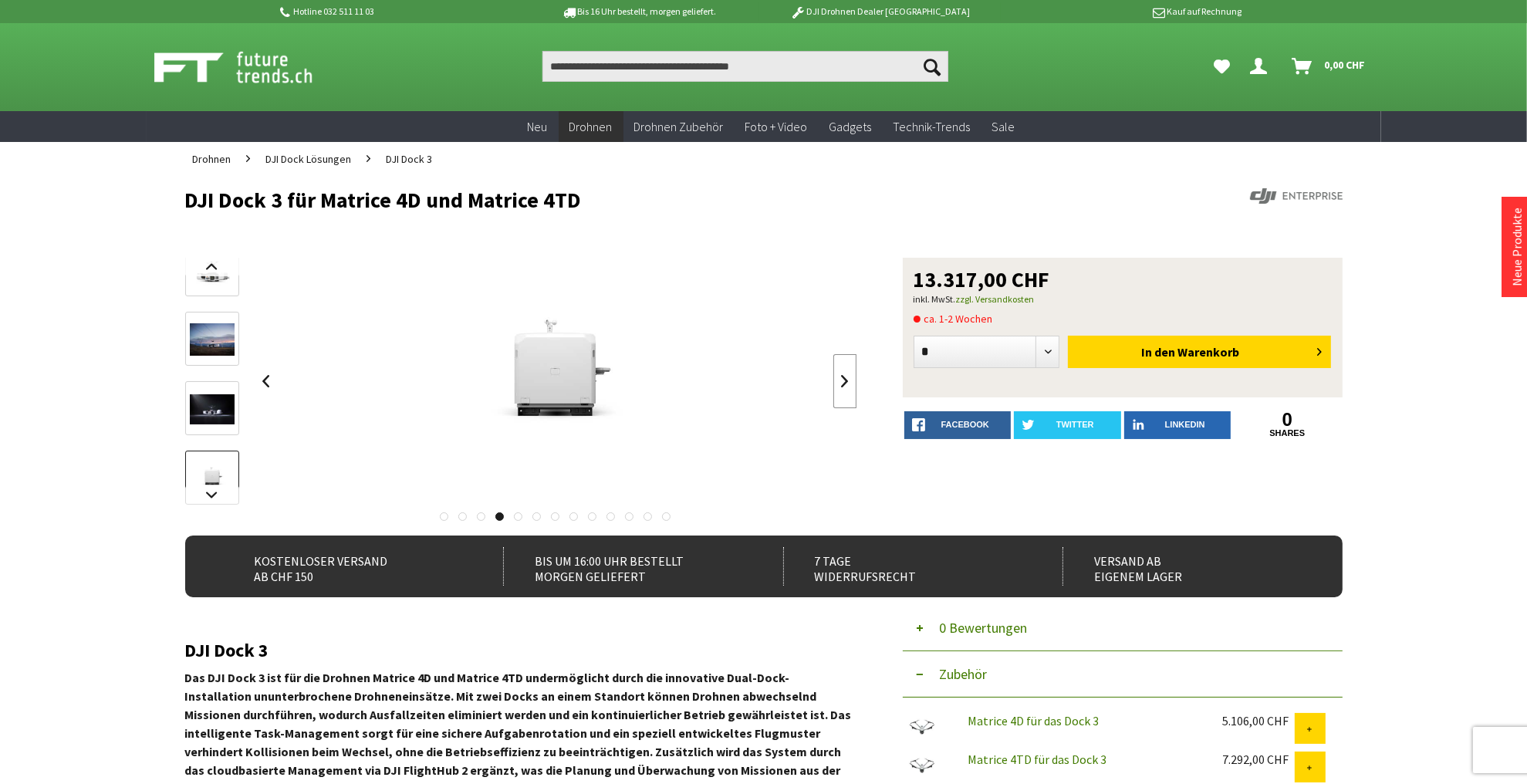
click at [852, 379] on link at bounding box center [845, 381] width 23 height 54
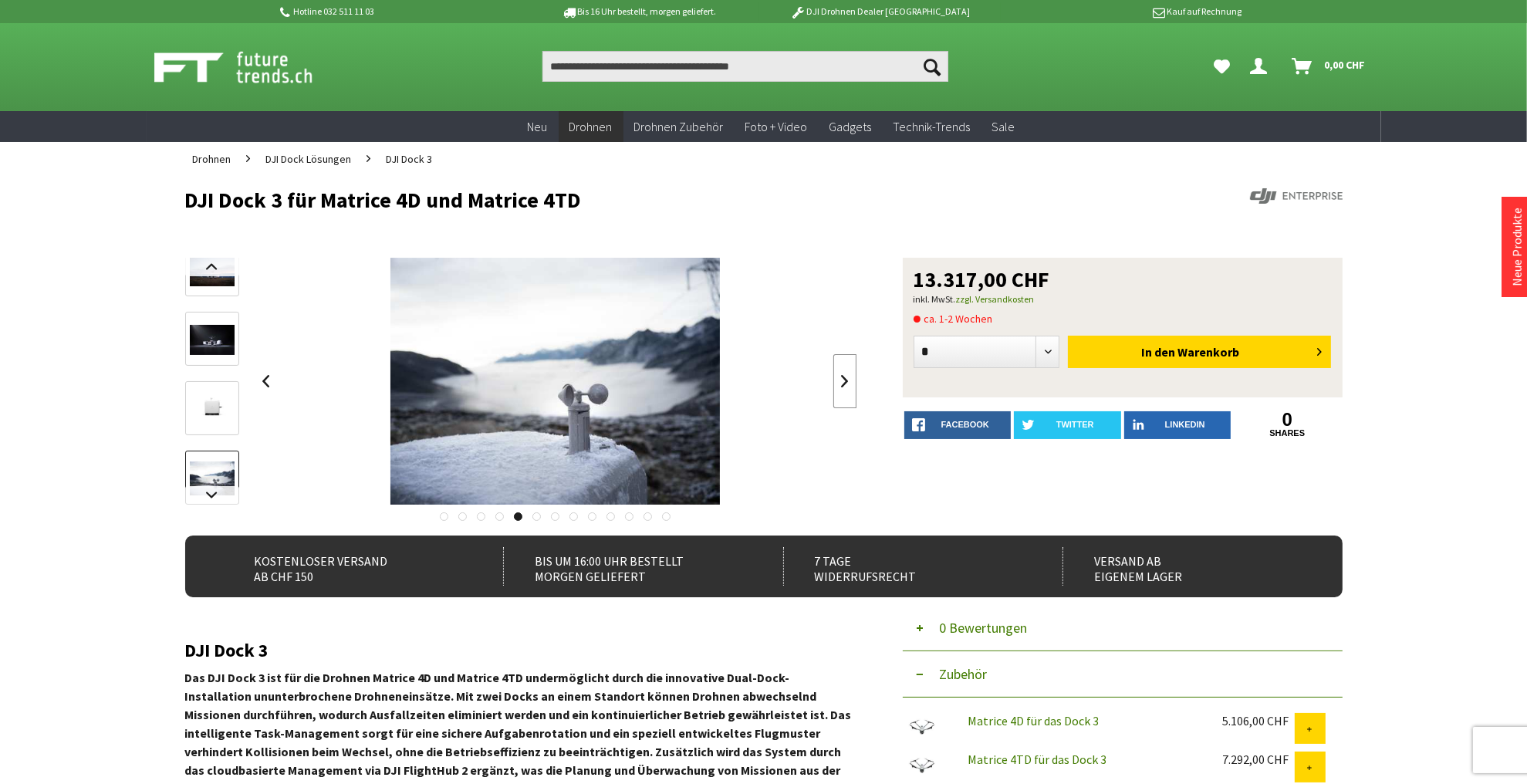
click at [852, 379] on link at bounding box center [845, 381] width 23 height 54
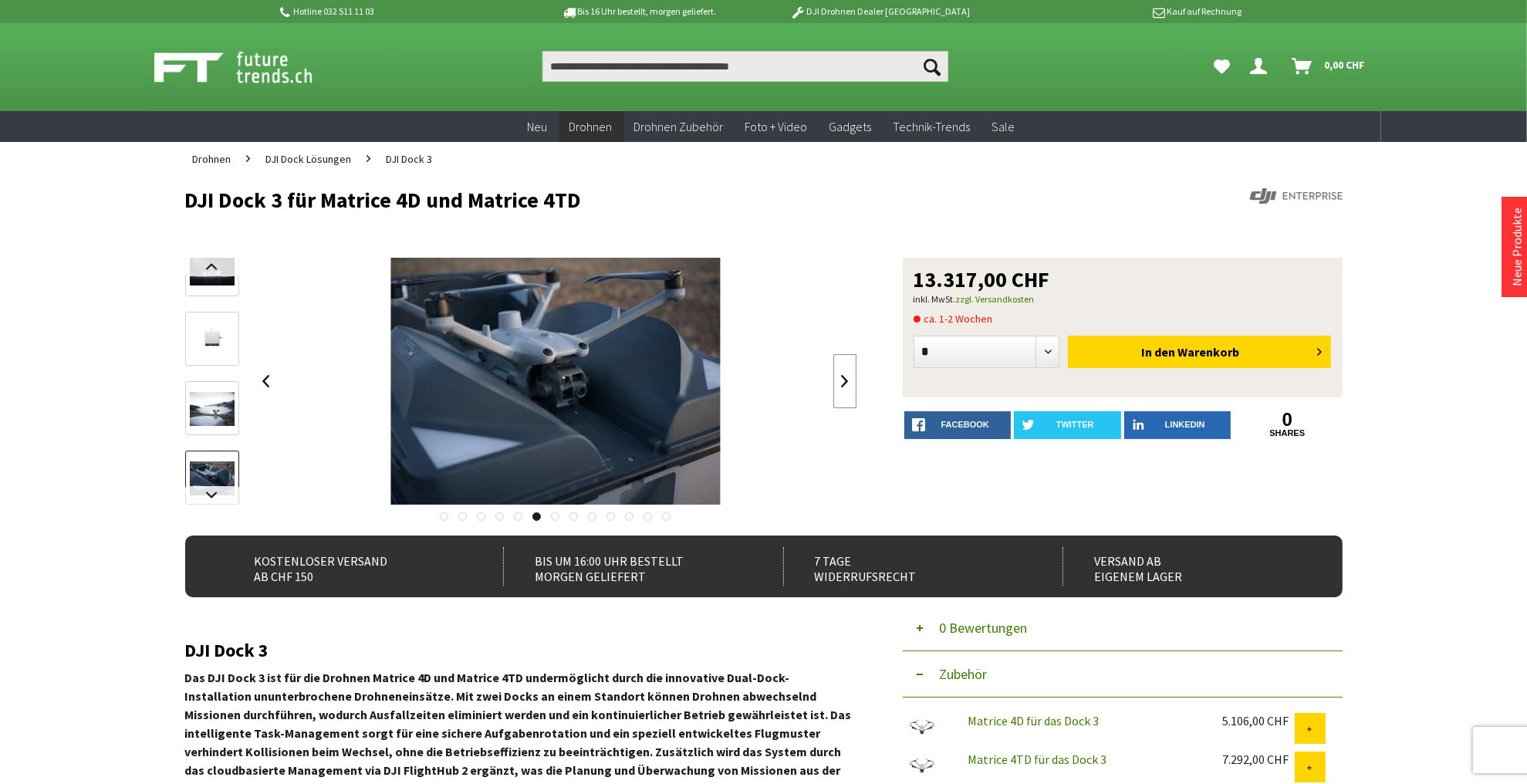
click at [852, 379] on link at bounding box center [845, 381] width 23 height 54
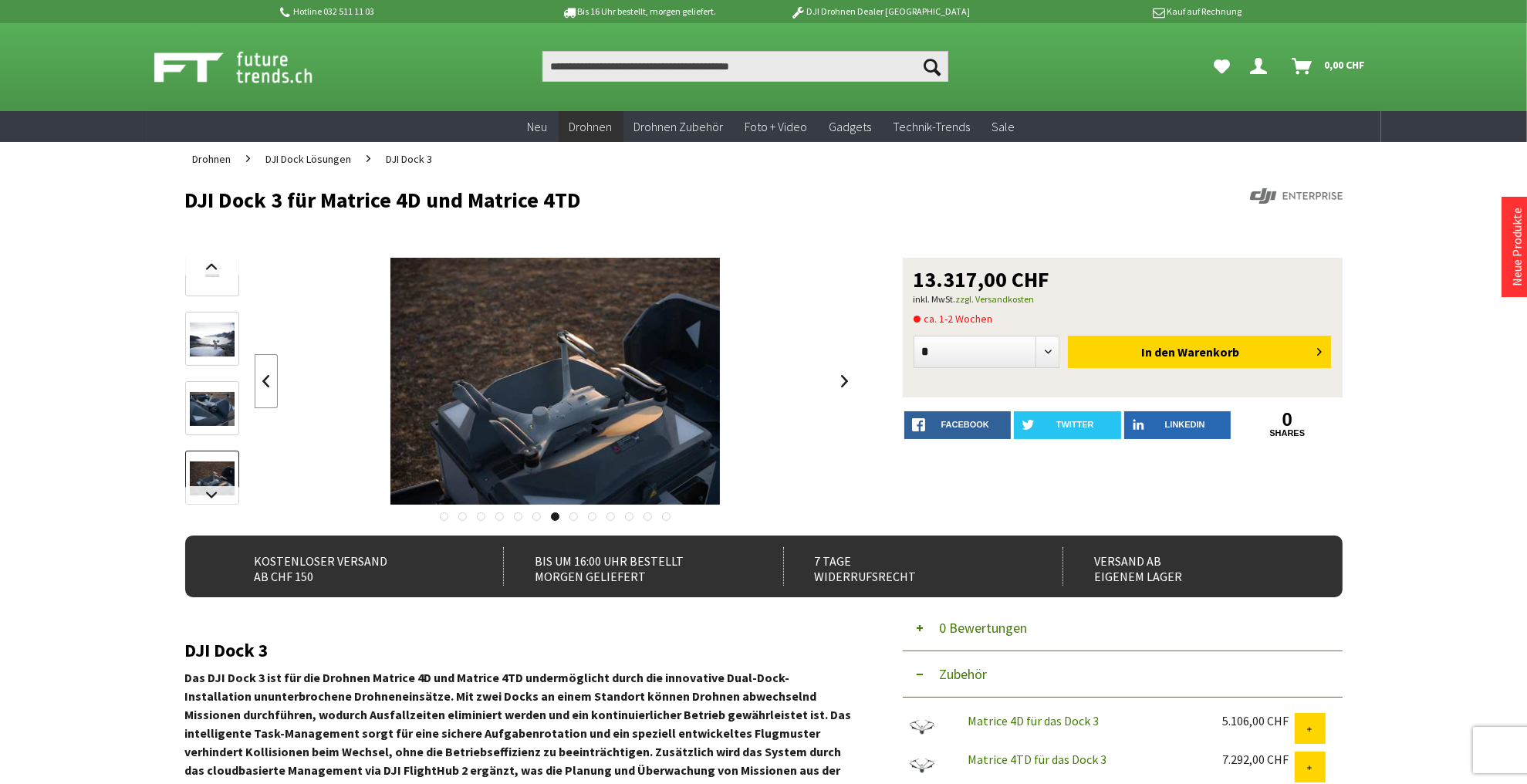
click at [261, 380] on link at bounding box center [266, 381] width 23 height 54
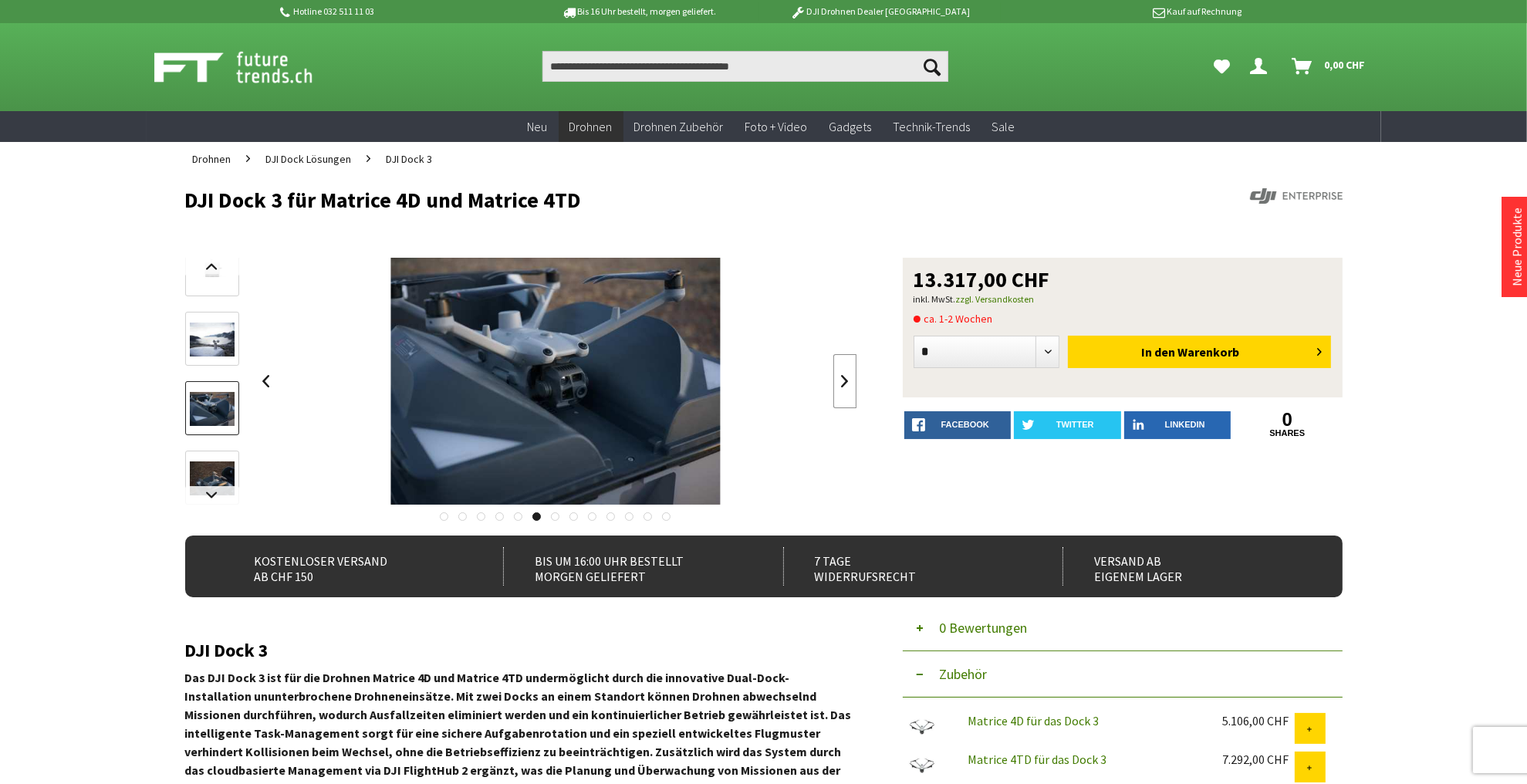
click at [846, 379] on link at bounding box center [845, 381] width 23 height 54
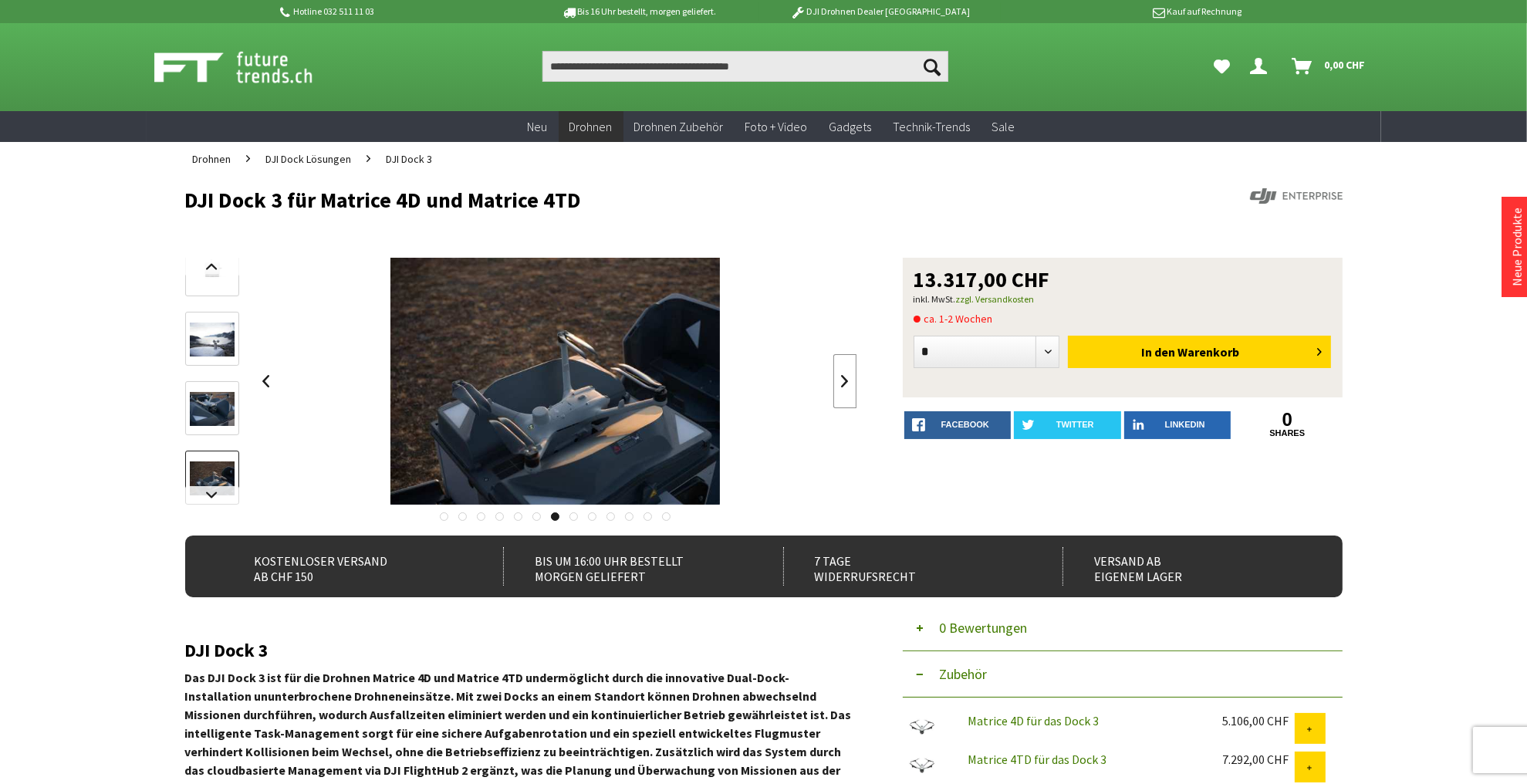
click at [846, 379] on link at bounding box center [845, 381] width 23 height 54
